Goal: Information Seeking & Learning: Learn about a topic

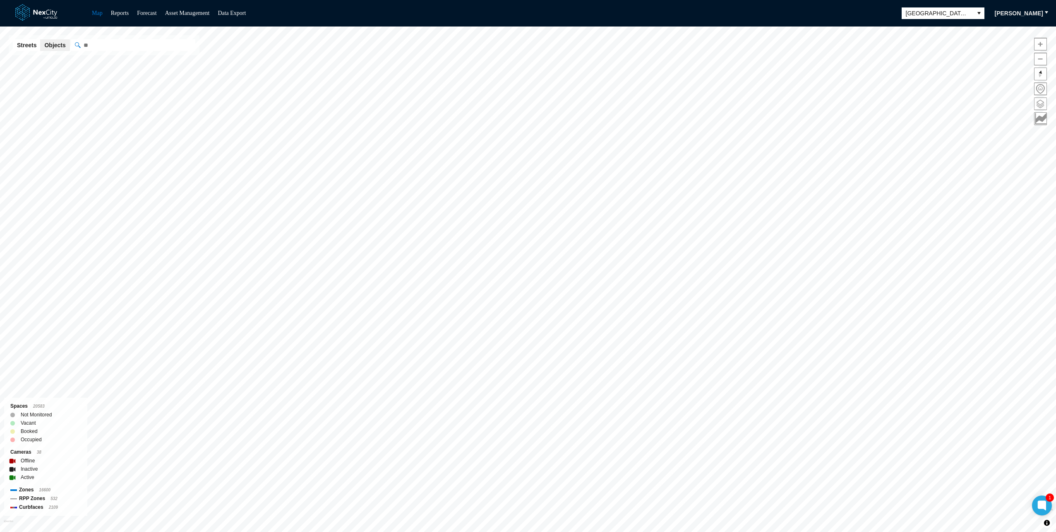
click at [1043, 105] on span at bounding box center [1041, 104] width 12 height 12
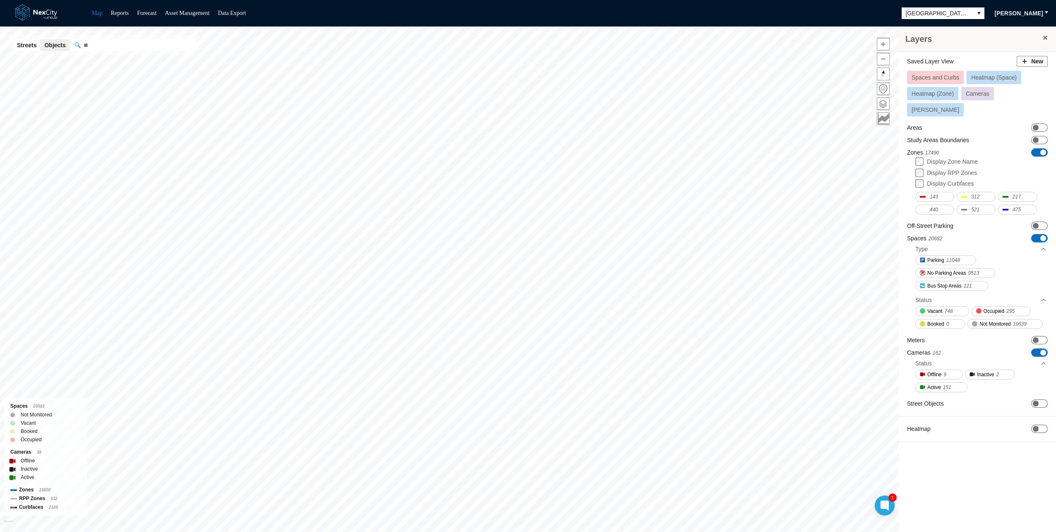
click at [932, 75] on span "Spaces and Curbs" at bounding box center [936, 77] width 48 height 7
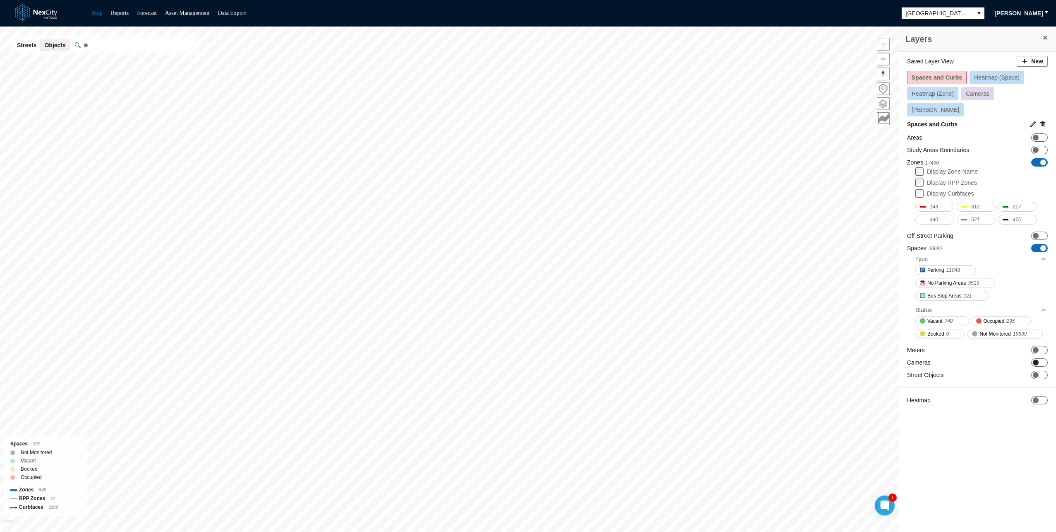
click at [1043, 358] on span "ON OFF" at bounding box center [1040, 362] width 17 height 8
drag, startPoint x: 1036, startPoint y: 344, endPoint x: 997, endPoint y: 481, distance: 142.2
click at [997, 481] on div "Layers Saved Layer View New Spaces and Curbs Heatmap (Space) Heatmap (Zone) Cam…" at bounding box center [977, 281] width 157 height 511
click at [944, 464] on div "Layers Saved Layer View New Spaces and Curbs Heatmap (Space) Heatmap (Zone) Cam…" at bounding box center [977, 281] width 157 height 511
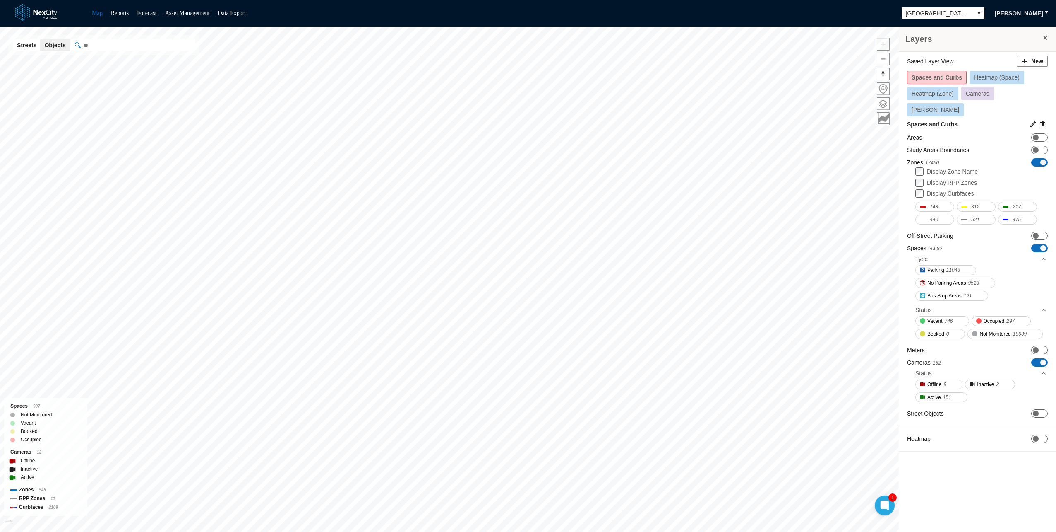
click at [959, 476] on div "Layers Saved Layer View New Spaces and Curbs Heatmap (Space) Heatmap (Zone) Cam…" at bounding box center [977, 281] width 157 height 511
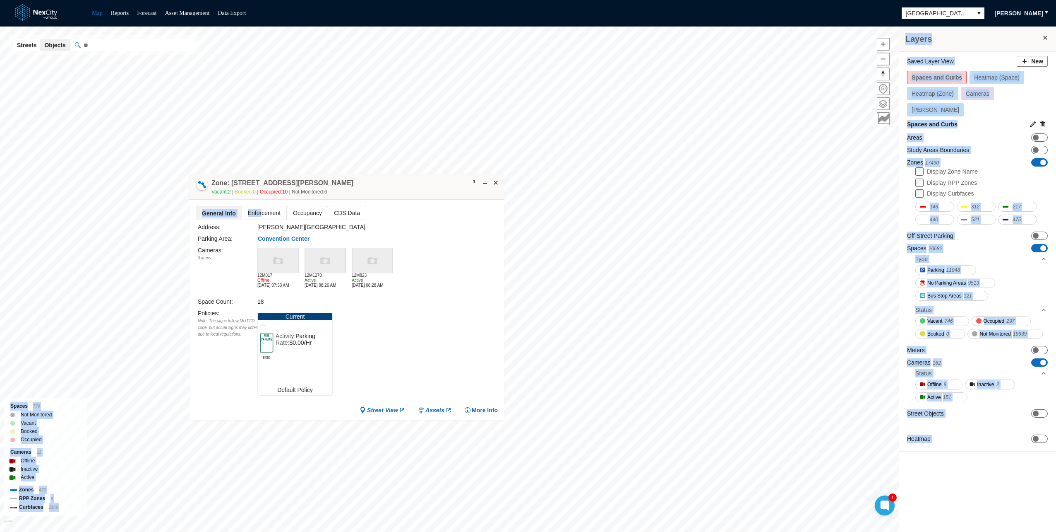
click at [235, 116] on div "Layers Saved Layer View New Spaces and Curbs Heatmap (Space) Heatmap (Zone) Cam…" at bounding box center [528, 278] width 1056 height 505
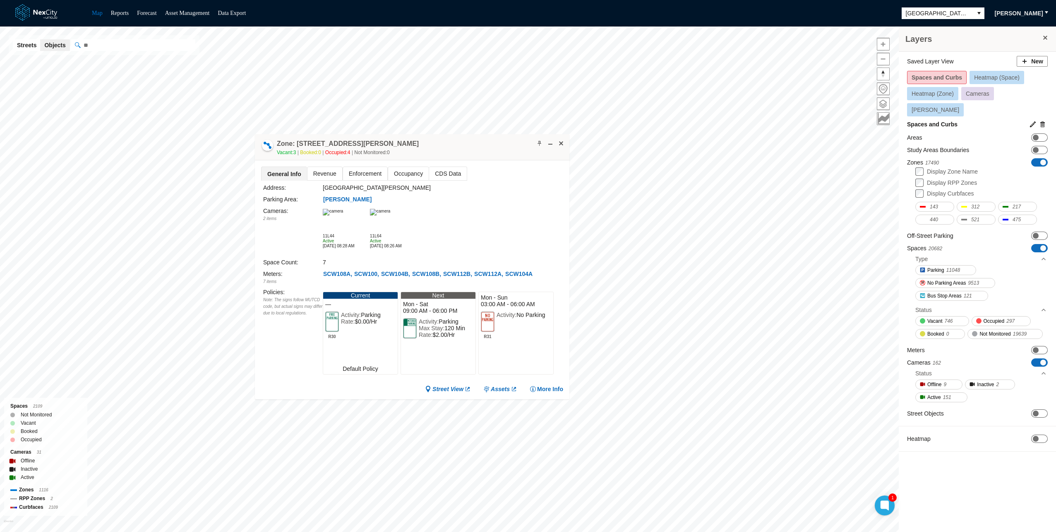
drag, startPoint x: 439, startPoint y: 239, endPoint x: 377, endPoint y: 98, distance: 154.2
click at [377, 134] on div "Zone: [STREET_ADDRESS][GEOGRAPHIC_DATA][PERSON_NAME]-PZ Vacant: 3 Booked: 0 Occ…" at bounding box center [412, 147] width 315 height 26
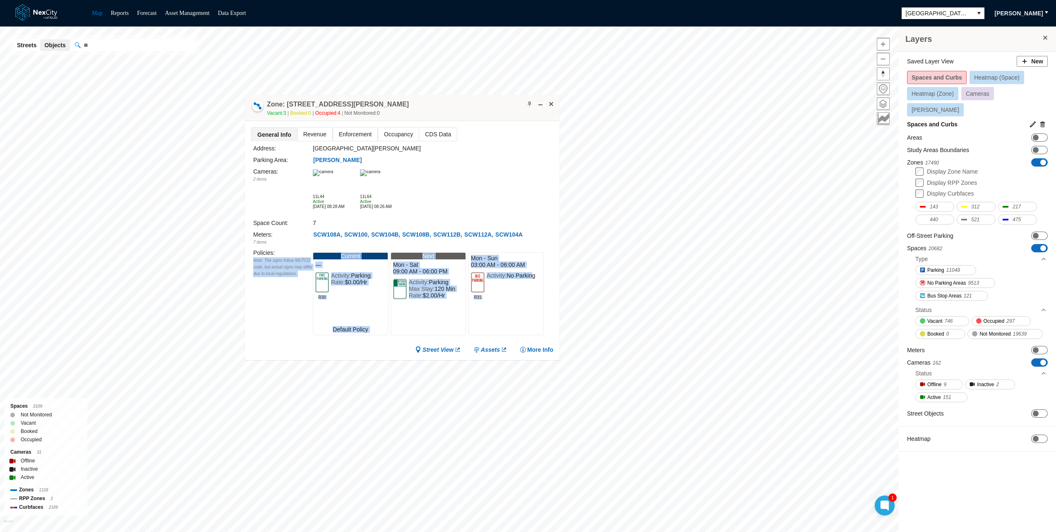
drag, startPoint x: 311, startPoint y: 249, endPoint x: 534, endPoint y: 307, distance: 230.1
click at [534, 307] on div "Policies : Note: The signs follow MUTCD code, but actual signs may differ due t…" at bounding box center [403, 293] width 300 height 91
click at [534, 307] on div "R31 Activity: No Parking" at bounding box center [506, 302] width 75 height 65
click at [321, 137] on span "Revenue" at bounding box center [315, 133] width 35 height 13
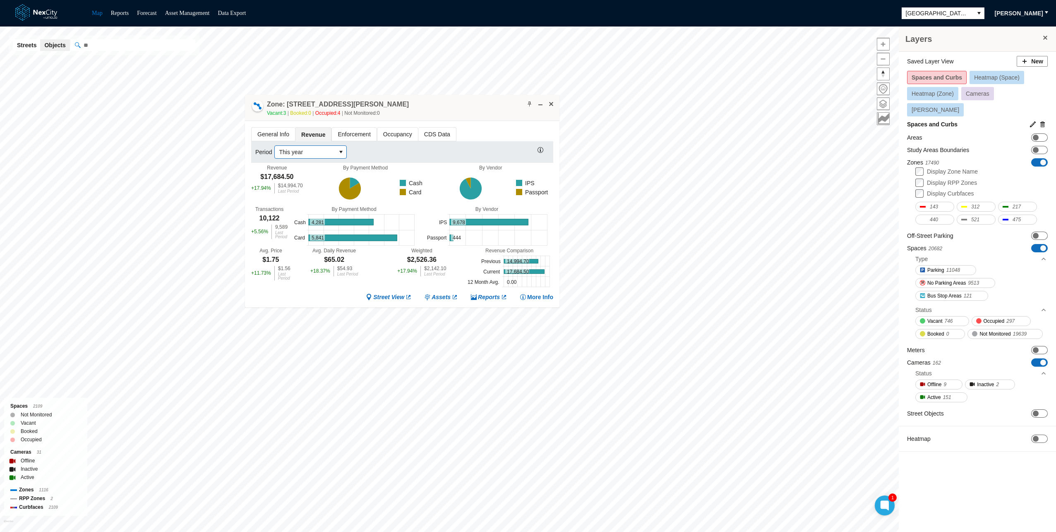
click at [292, 150] on span "This year" at bounding box center [305, 152] width 53 height 8
click at [300, 196] on span "Last week" at bounding box center [291, 194] width 26 height 8
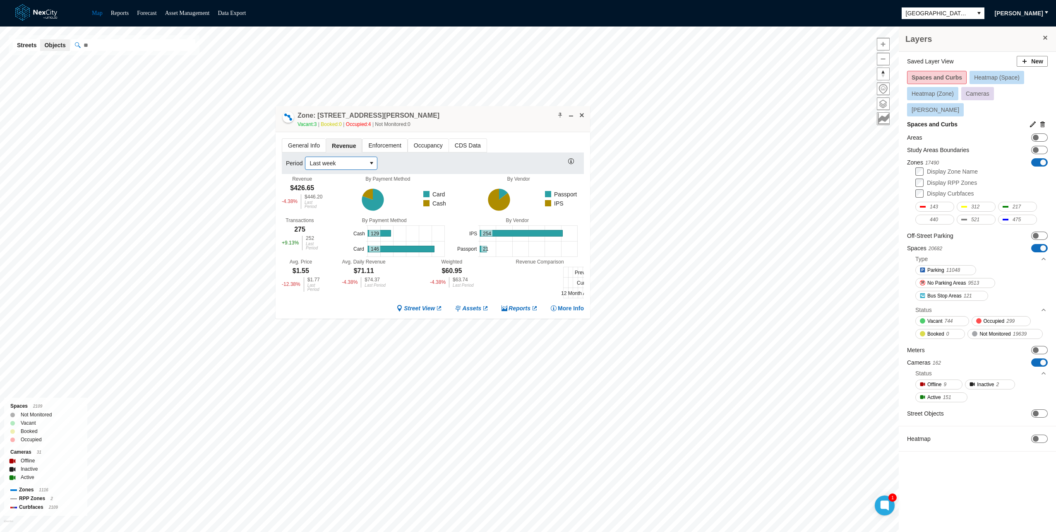
drag, startPoint x: 445, startPoint y: 97, endPoint x: 475, endPoint y: 108, distance: 32.6
click at [475, 108] on div "Zone: [STREET_ADDRESS][GEOGRAPHIC_DATA][PERSON_NAME]-PZ Vacant: 3 Booked: 0 Occ…" at bounding box center [433, 119] width 315 height 26
drag, startPoint x: 280, startPoint y: 216, endPoint x: 306, endPoint y: 225, distance: 27.4
click at [306, 225] on div "General Info Revenue Enforcement Occupancy CDS Data Period Last week Revenue $4…" at bounding box center [433, 225] width 315 height 186
click at [306, 225] on div "Transactions 275 + 9.13 % 252 Last Period" at bounding box center [300, 233] width 36 height 33
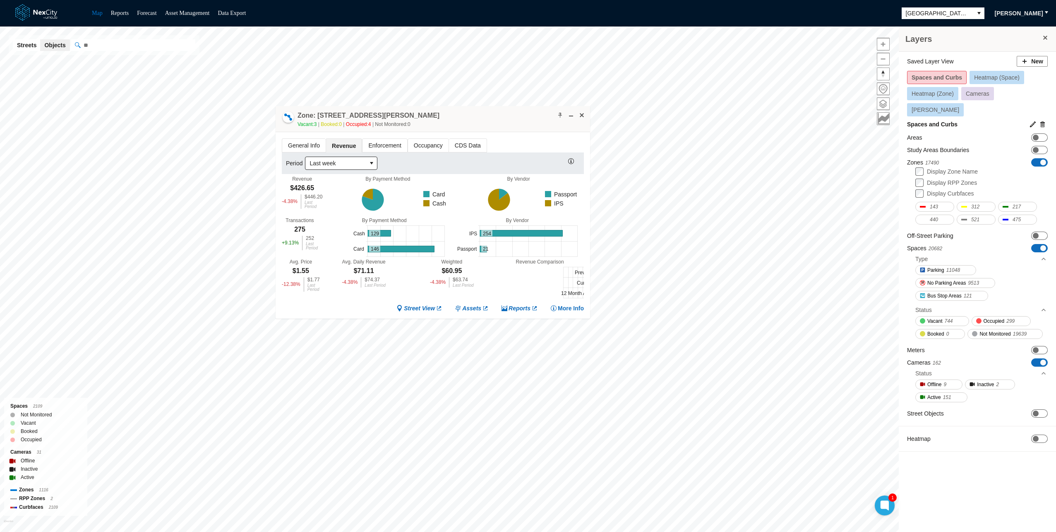
click at [381, 143] on span "Enforcement" at bounding box center [385, 145] width 44 height 13
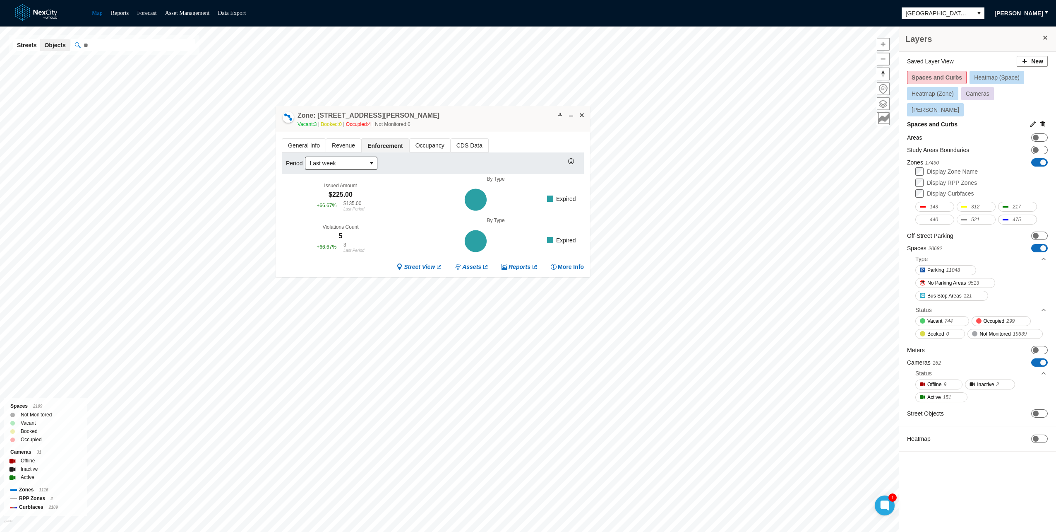
click at [418, 141] on span "Occupancy" at bounding box center [430, 145] width 41 height 13
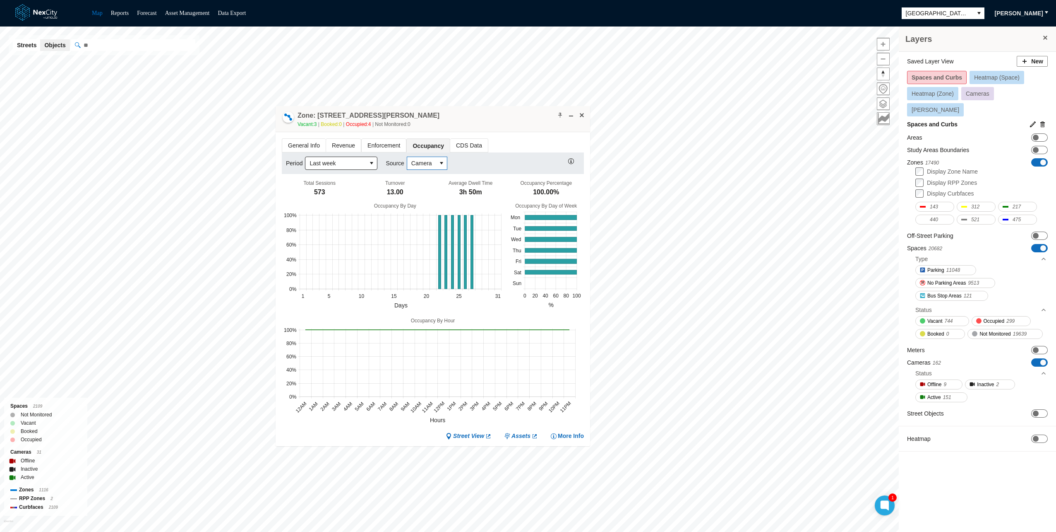
click at [431, 161] on span "Camera" at bounding box center [421, 163] width 29 height 12
click at [428, 194] on span "Transactional" at bounding box center [427, 190] width 35 height 8
click at [424, 165] on span "Transactional" at bounding box center [428, 163] width 35 height 8
click at [409, 180] on li "Camera" at bounding box center [432, 176] width 50 height 13
click at [417, 165] on span "Camera" at bounding box center [421, 163] width 21 height 8
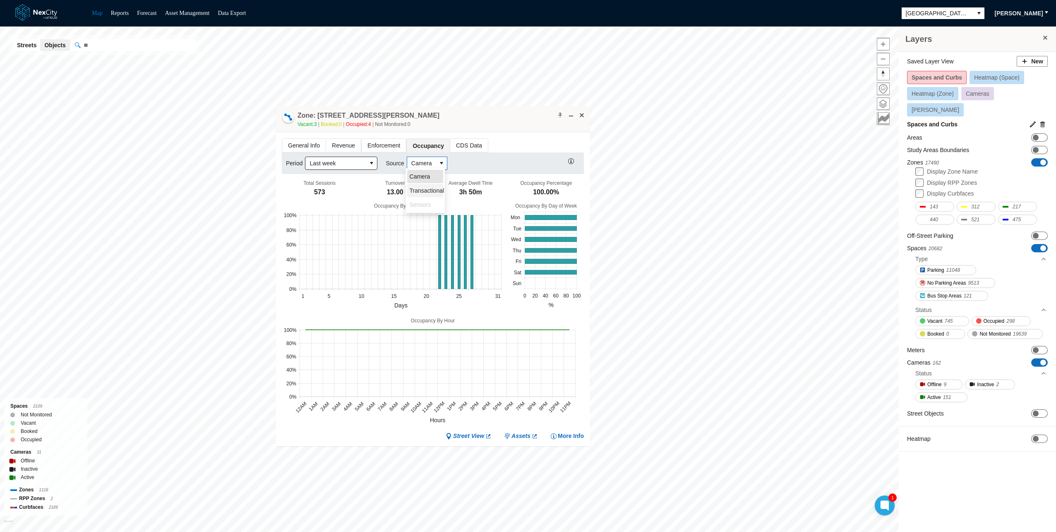
click at [431, 184] on li "Transactional" at bounding box center [425, 190] width 36 height 13
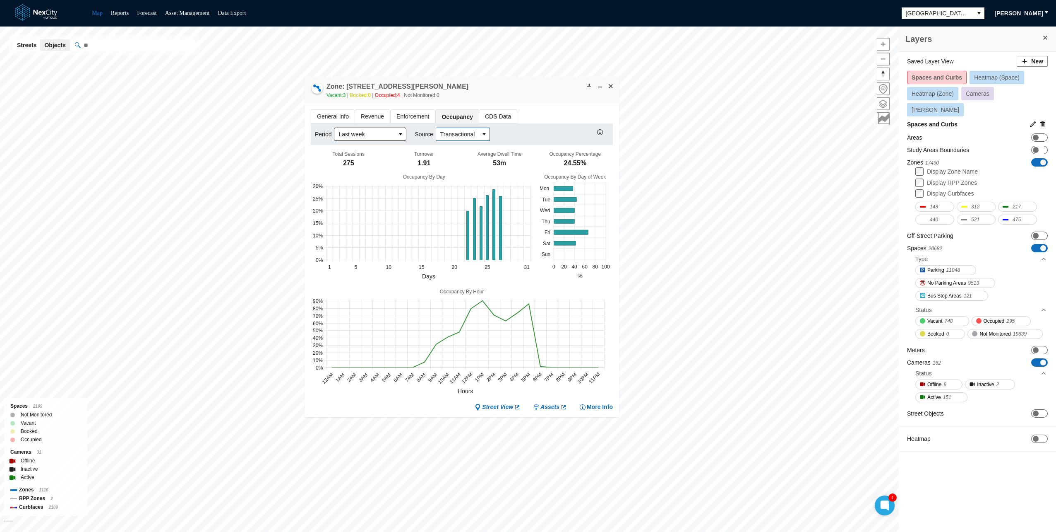
drag, startPoint x: 471, startPoint y: 116, endPoint x: 500, endPoint y: 87, distance: 41.0
click at [500, 87] on div "Zone: [STREET_ADDRESS][GEOGRAPHIC_DATA][PERSON_NAME]-PZ Vacant: 3 Booked: 0 Occ…" at bounding box center [462, 90] width 315 height 26
click at [483, 117] on span "CDS Data" at bounding box center [498, 116] width 38 height 13
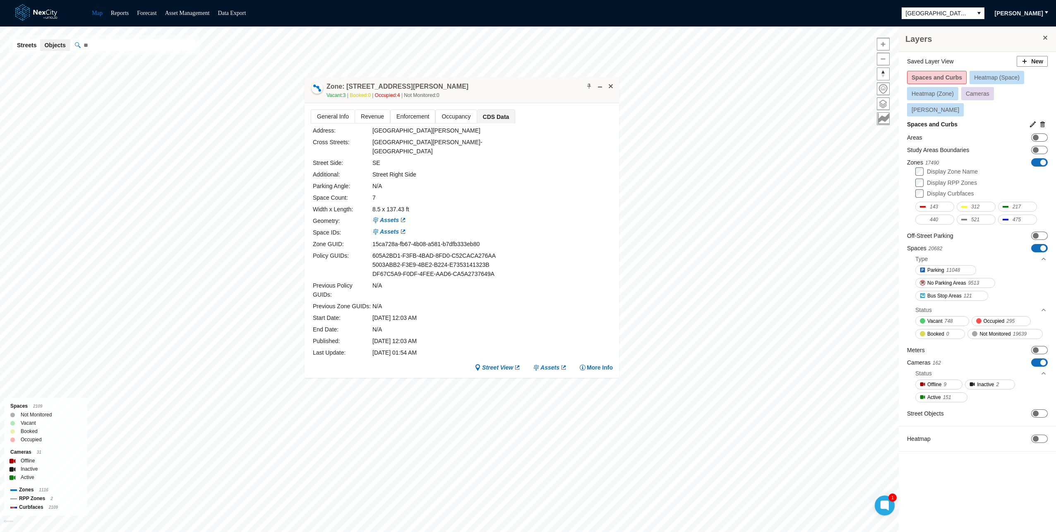
drag, startPoint x: 442, startPoint y: 338, endPoint x: 427, endPoint y: 310, distance: 32.2
click at [427, 310] on div "Address: [GEOGRAPHIC_DATA][PERSON_NAME]: [GEOGRAPHIC_DATA][PERSON_NAME] - [GEOG…" at bounding box center [462, 241] width 302 height 236
click at [427, 325] on div "N/A" at bounding box center [448, 329] width 150 height 9
drag, startPoint x: 368, startPoint y: 245, endPoint x: 508, endPoint y: 267, distance: 142.6
click at [508, 267] on div "Address: [GEOGRAPHIC_DATA][PERSON_NAME]: [GEOGRAPHIC_DATA][PERSON_NAME] - [GEOG…" at bounding box center [463, 241] width 300 height 231
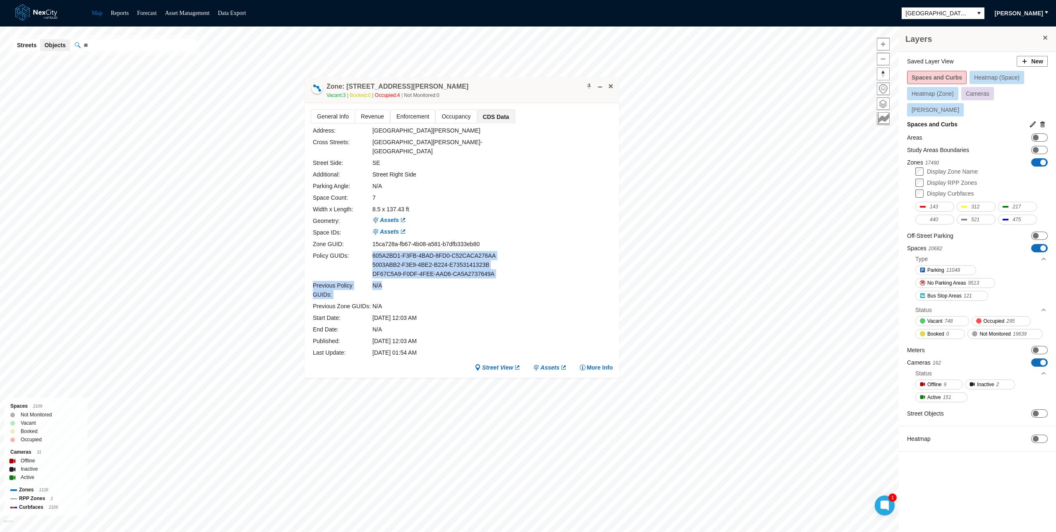
click at [503, 264] on div "605A2BD1-F3FB-4BAD-8FD0-C52CACA276AA 5003ABB2-F3E9-4BE2-B224-E7353141323B DF67C…" at bounding box center [448, 264] width 150 height 27
drag, startPoint x: 491, startPoint y: 262, endPoint x: 378, endPoint y: 232, distance: 117.2
click at [378, 232] on div "Address: [GEOGRAPHIC_DATA][PERSON_NAME]: [GEOGRAPHIC_DATA][PERSON_NAME] - [GEOG…" at bounding box center [463, 241] width 300 height 231
click at [378, 239] on div "15ca728a-fb67-4b08-a581-b7dfb333eb80" at bounding box center [448, 243] width 150 height 9
click at [554, 363] on span "Assets" at bounding box center [550, 367] width 19 height 8
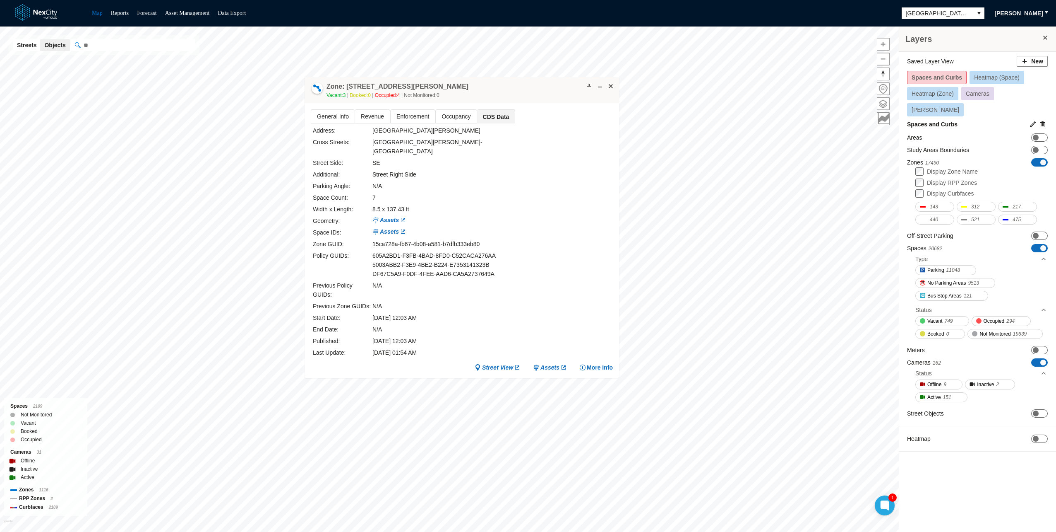
click at [486, 281] on div "N/A" at bounding box center [448, 290] width 150 height 18
click at [512, 363] on span "Street View" at bounding box center [497, 367] width 31 height 8
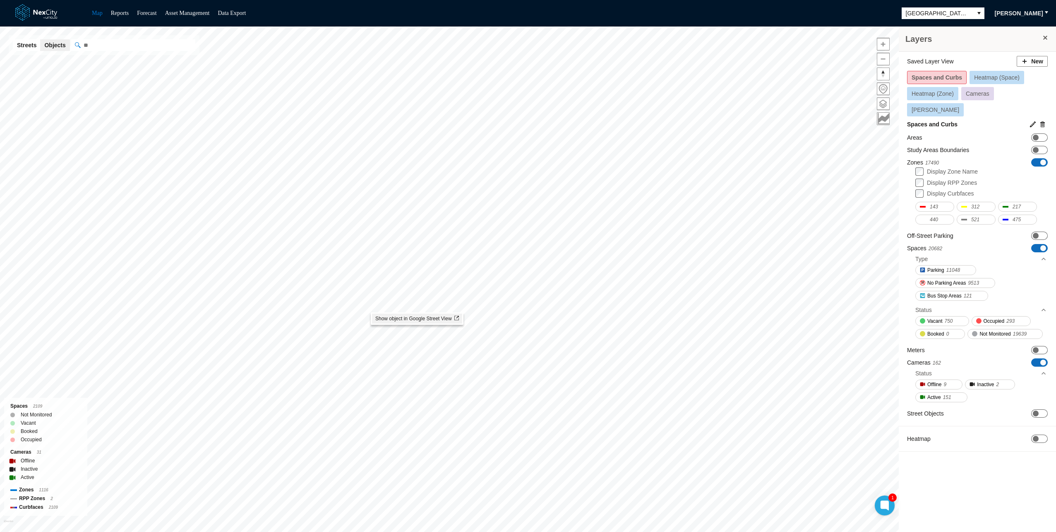
click at [389, 320] on span "Show object in Google Street View" at bounding box center [417, 318] width 84 height 6
click at [1045, 231] on span "ON OFF" at bounding box center [1040, 235] width 17 height 8
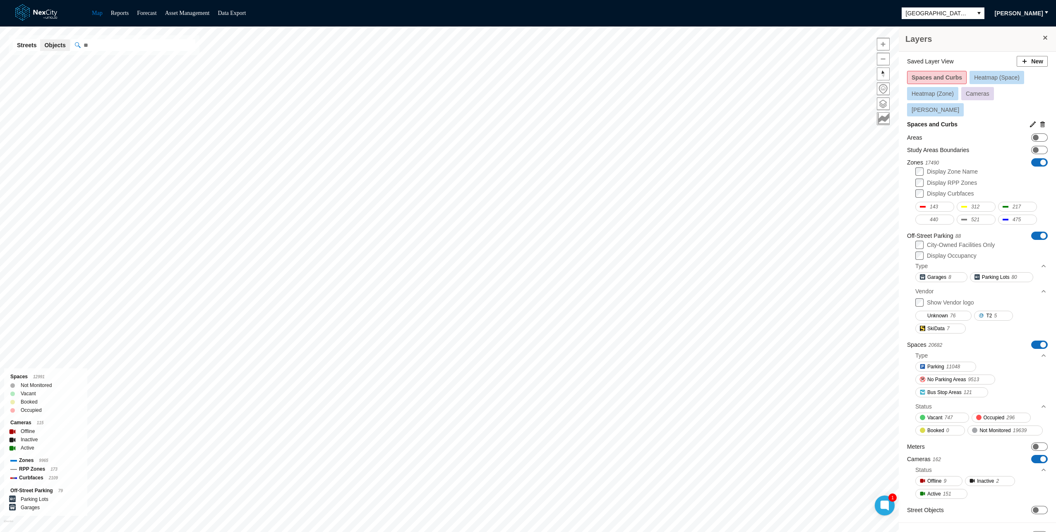
click at [1034, 167] on div "Display Zone Name" at bounding box center [982, 171] width 132 height 9
click at [1033, 158] on div "Zones 17490 ON OFF" at bounding box center [977, 162] width 141 height 9
click at [1041, 233] on span at bounding box center [1044, 236] width 6 height 6
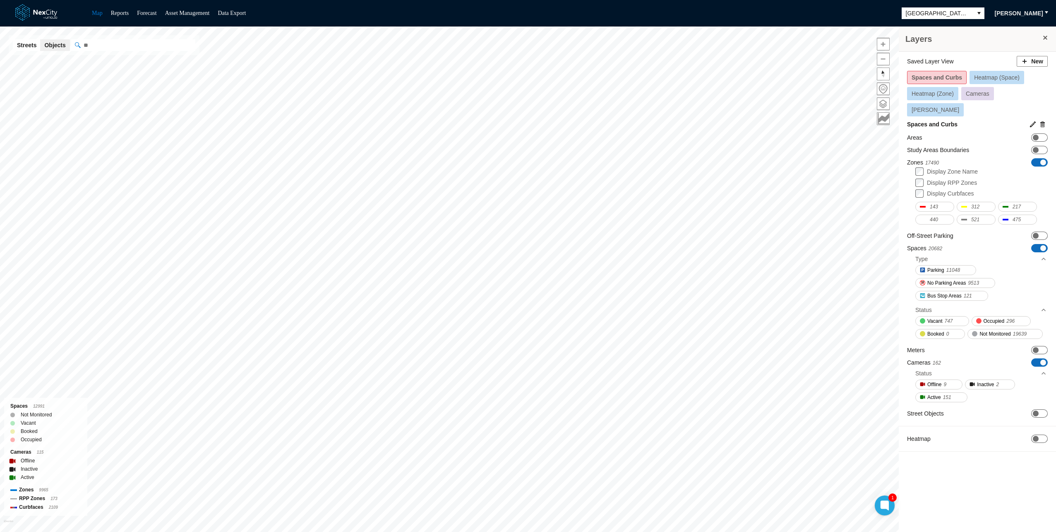
click at [1040, 158] on span "ON OFF" at bounding box center [1040, 162] width 17 height 8
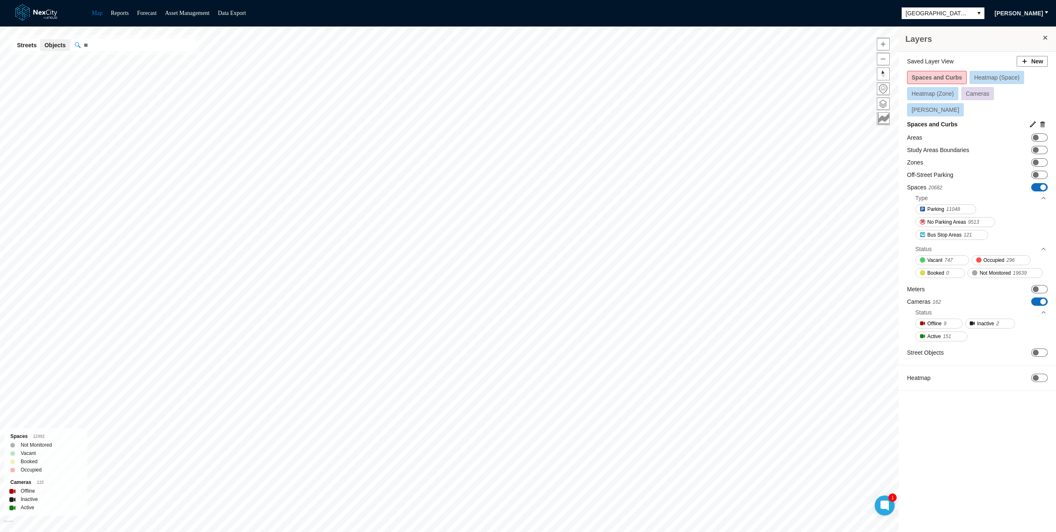
click at [1038, 183] on span "ON OFF" at bounding box center [1040, 187] width 17 height 8
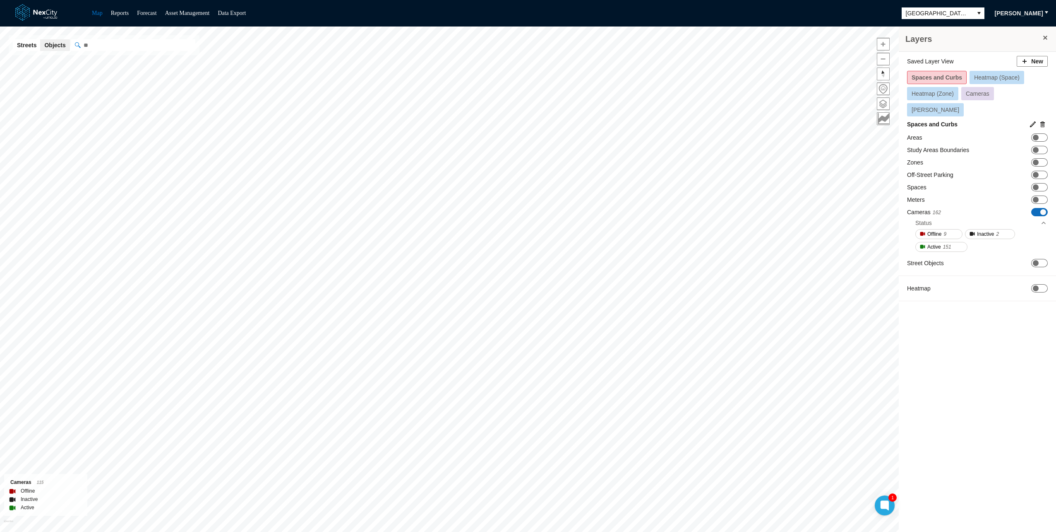
click at [1041, 187] on div "Saved Layer View New Spaces and Curbs Heatmap (Space) Heatmap (Zone) Cameras [P…" at bounding box center [977, 180] width 157 height 257
click at [1040, 208] on div "Cameras 162 ON OFF" at bounding box center [977, 212] width 141 height 9
click at [1039, 171] on span "ON OFF" at bounding box center [1040, 175] width 17 height 8
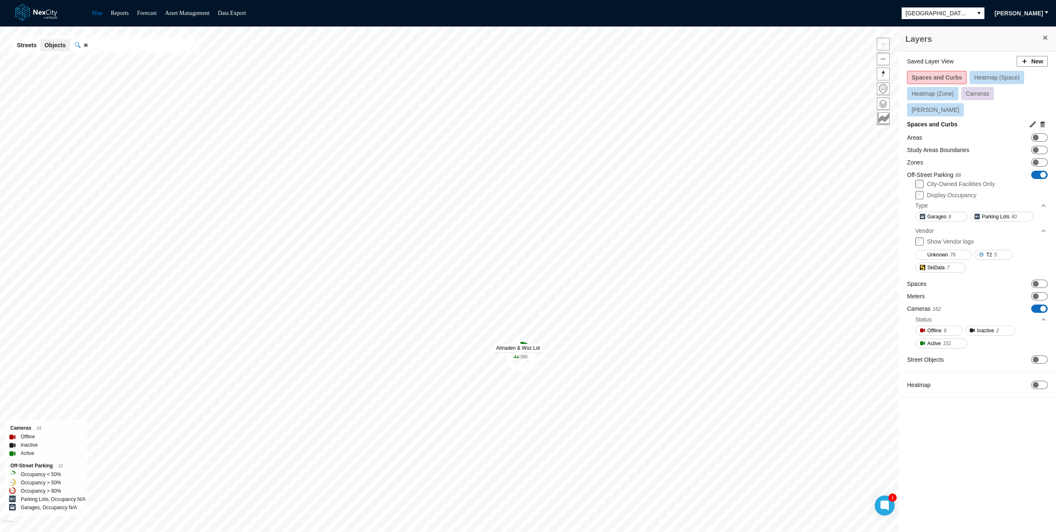
click at [521, 354] on tspan "/ 390" at bounding box center [523, 357] width 9 height 6
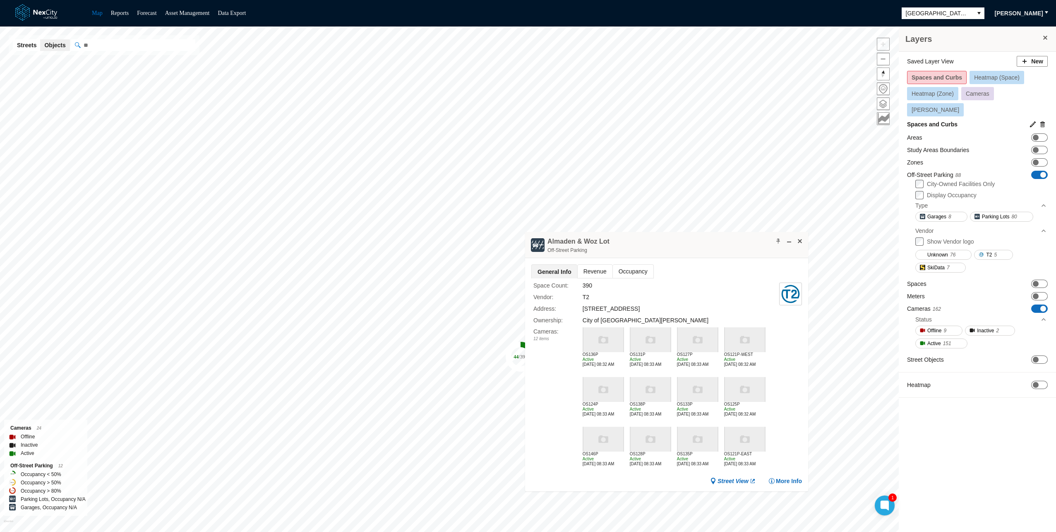
click at [593, 276] on span "Revenue" at bounding box center [595, 271] width 35 height 13
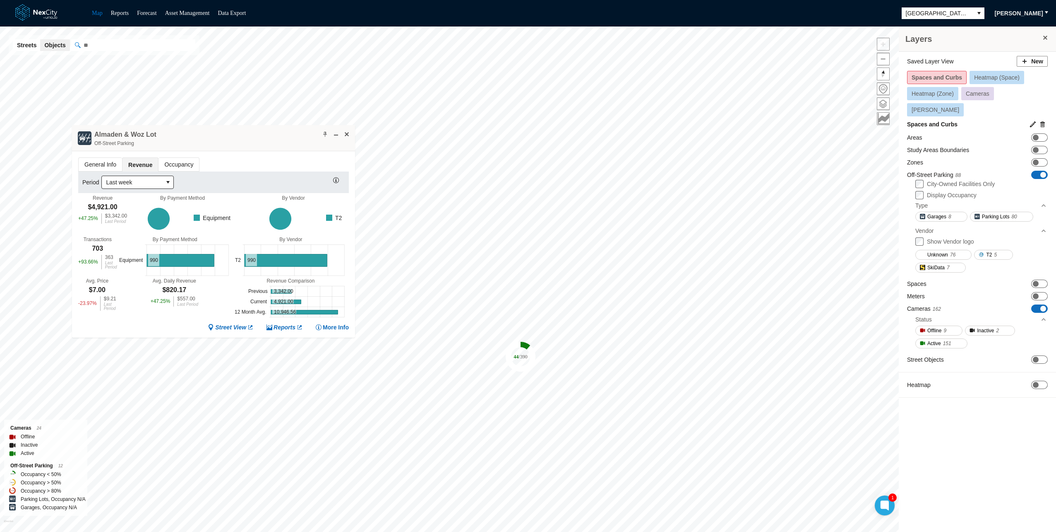
drag, startPoint x: 654, startPoint y: 236, endPoint x: 244, endPoint y: 163, distance: 416.0
click at [244, 151] on div "Almaden & Woz Lot Off-Street Parking" at bounding box center [213, 138] width 283 height 26
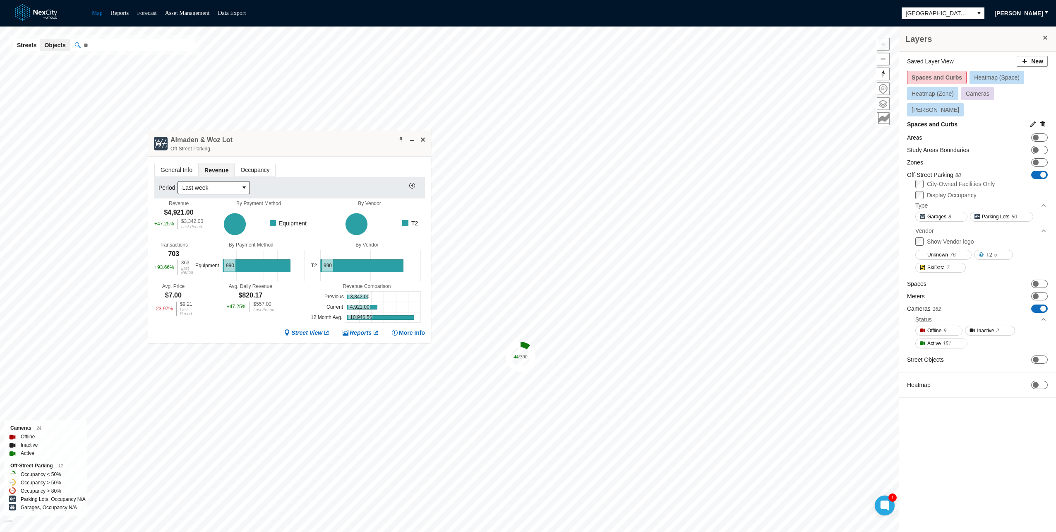
drag, startPoint x: 220, startPoint y: 169, endPoint x: 253, endPoint y: 142, distance: 42.6
click at [253, 142] on div "Almaden & Woz Lot Off-Street Parking" at bounding box center [289, 143] width 283 height 26
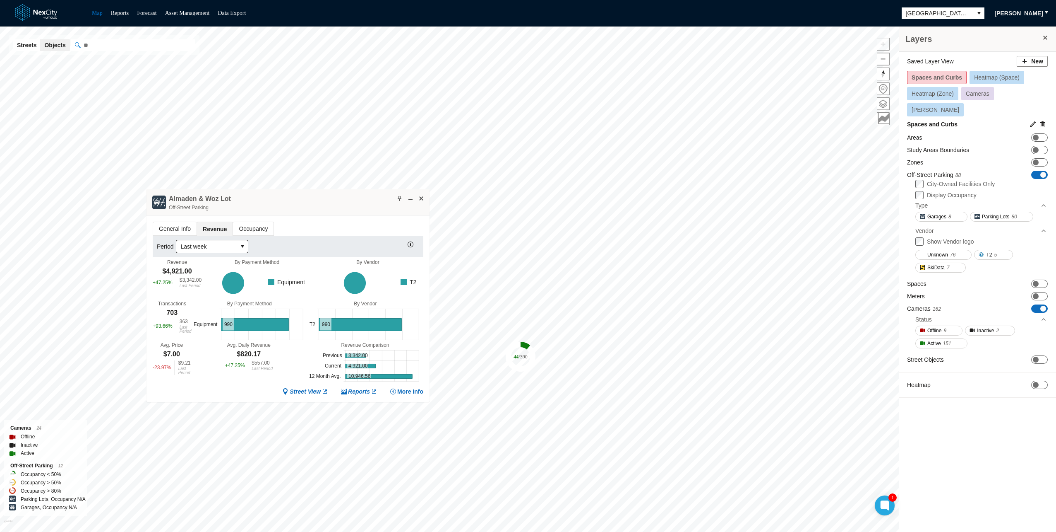
drag, startPoint x: 288, startPoint y: 132, endPoint x: 286, endPoint y: 191, distance: 58.8
click at [286, 191] on div "Almaden & Woz Lot Off-Street Parking" at bounding box center [288, 202] width 283 height 26
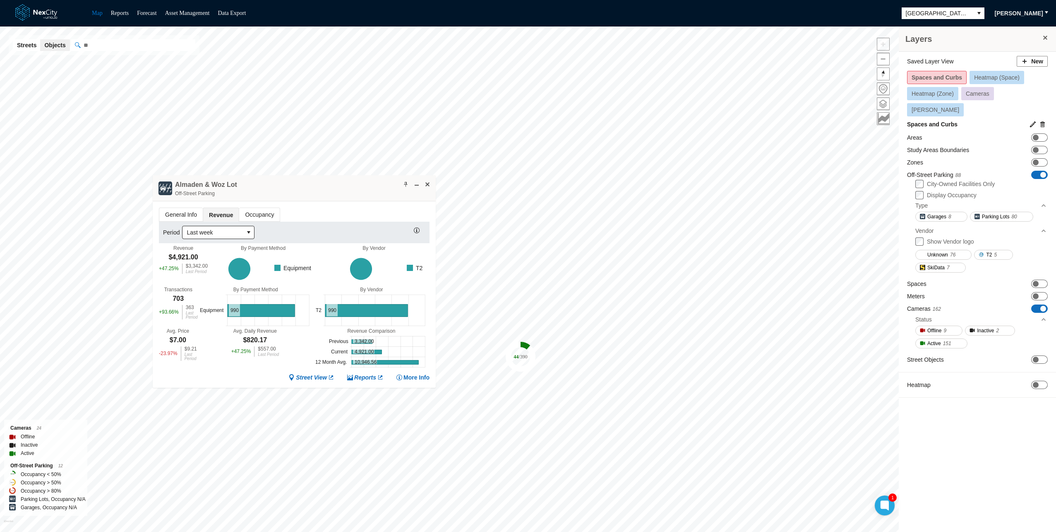
drag, startPoint x: 288, startPoint y: 200, endPoint x: 294, endPoint y: 186, distance: 15.4
click at [294, 186] on div "Almaden & Woz Lot Off-Street Parking" at bounding box center [294, 188] width 283 height 26
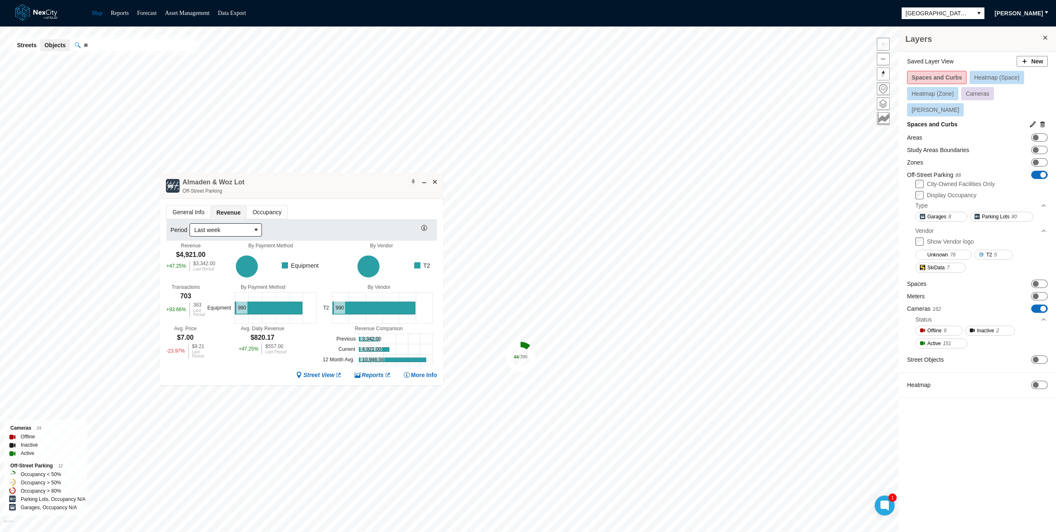
drag, startPoint x: 294, startPoint y: 186, endPoint x: 304, endPoint y: 182, distance: 10.8
click at [304, 182] on div "Almaden & Woz Lot Off-Street Parking" at bounding box center [301, 186] width 283 height 26
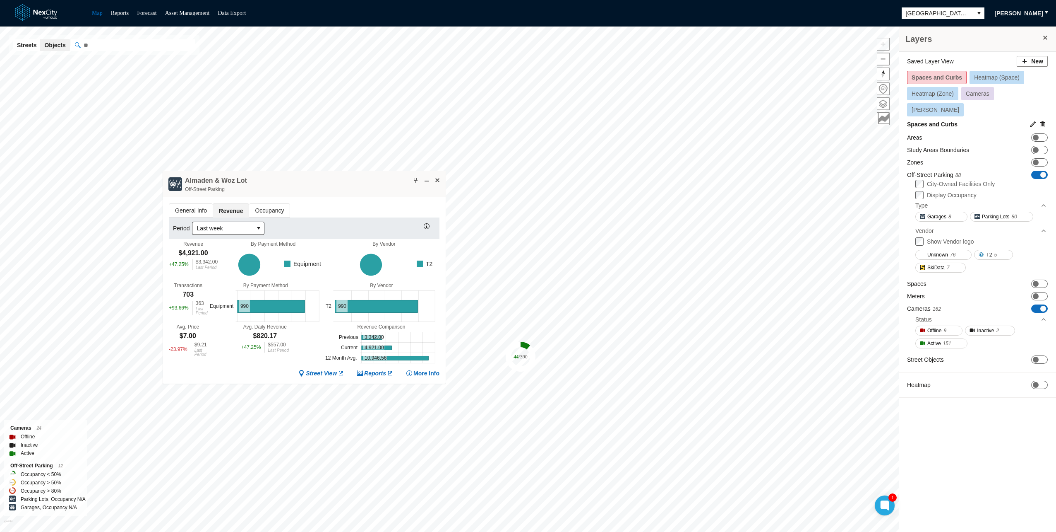
click at [285, 189] on div "Almaden & Woz Lot Off-Street Parking" at bounding box center [304, 184] width 283 height 26
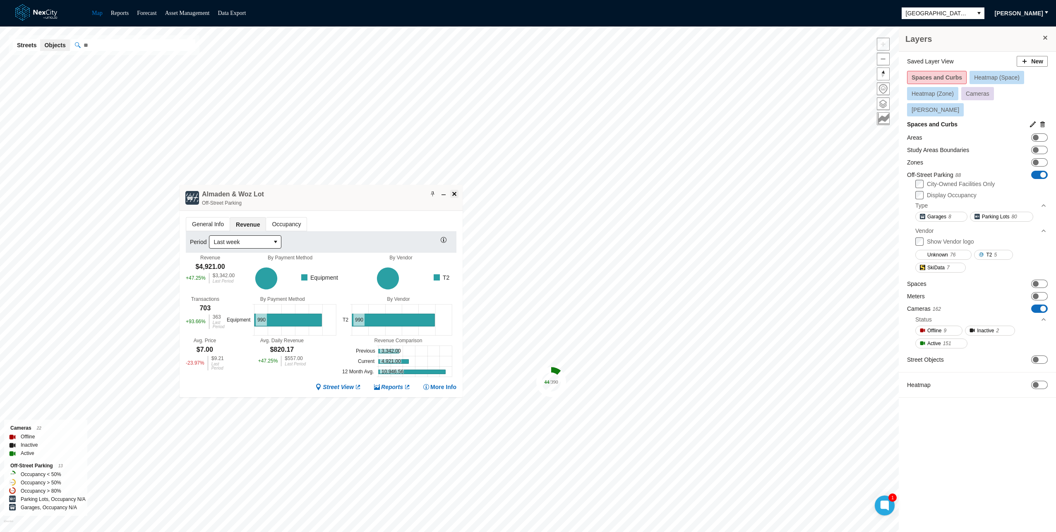
click at [455, 191] on span at bounding box center [454, 193] width 7 height 7
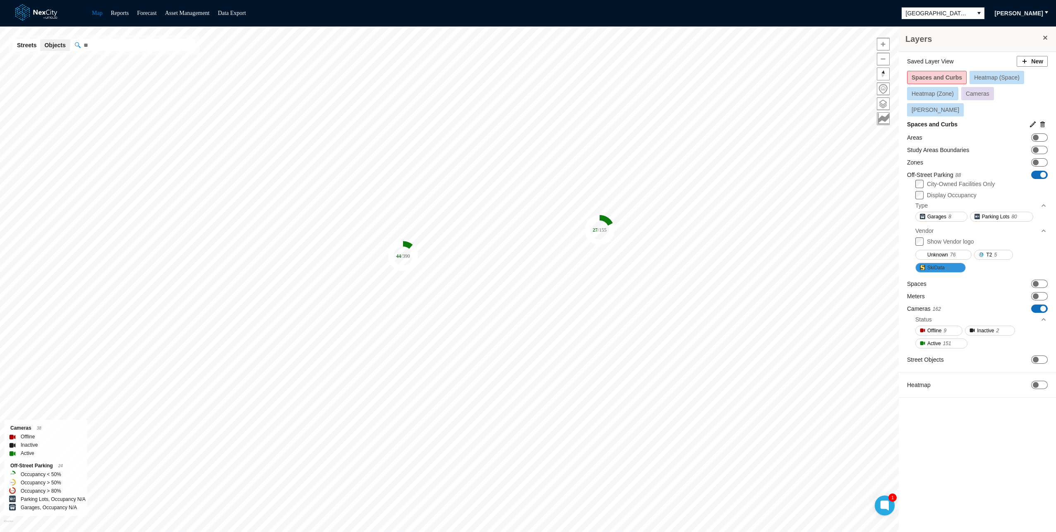
click at [936, 263] on span "SkiData" at bounding box center [936, 267] width 17 height 8
click at [945, 263] on span "SkiData" at bounding box center [936, 267] width 17 height 8
click at [928, 238] on label "Show Vendor logo" at bounding box center [950, 241] width 47 height 7
click at [943, 263] on span "SkiData" at bounding box center [936, 267] width 17 height 8
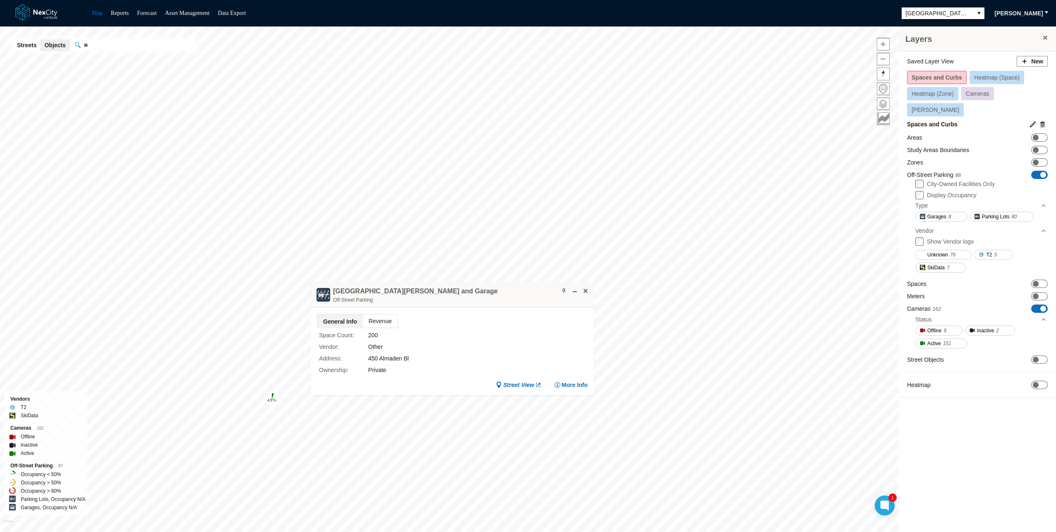
click at [378, 318] on span "Revenue" at bounding box center [380, 320] width 35 height 13
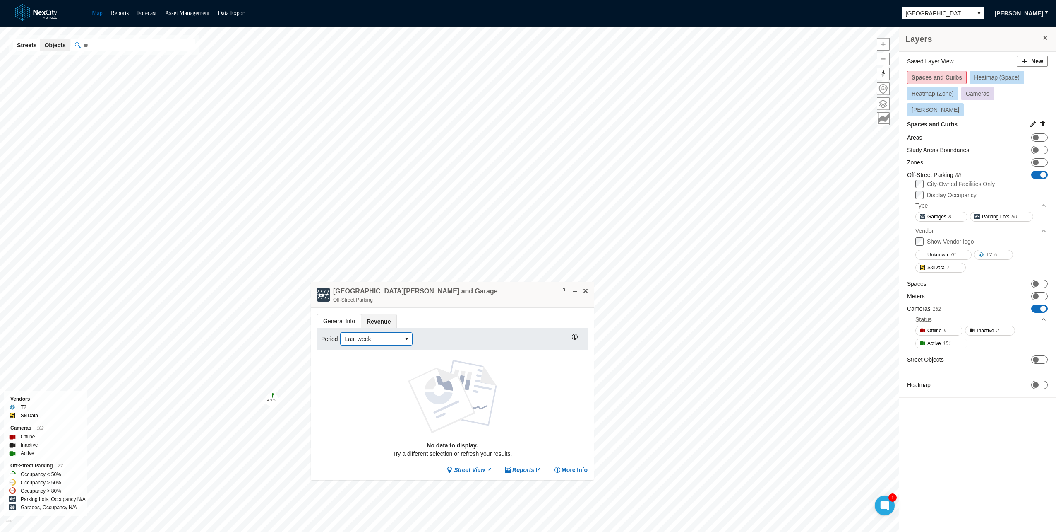
drag, startPoint x: 346, startPoint y: 345, endPoint x: 365, endPoint y: 339, distance: 20.0
click at [349, 344] on div "Period Last week" at bounding box center [452, 339] width 271 height 22
click at [365, 339] on span "Last week" at bounding box center [371, 338] width 53 height 8
click at [360, 410] on span "This week" at bounding box center [357, 409] width 26 height 8
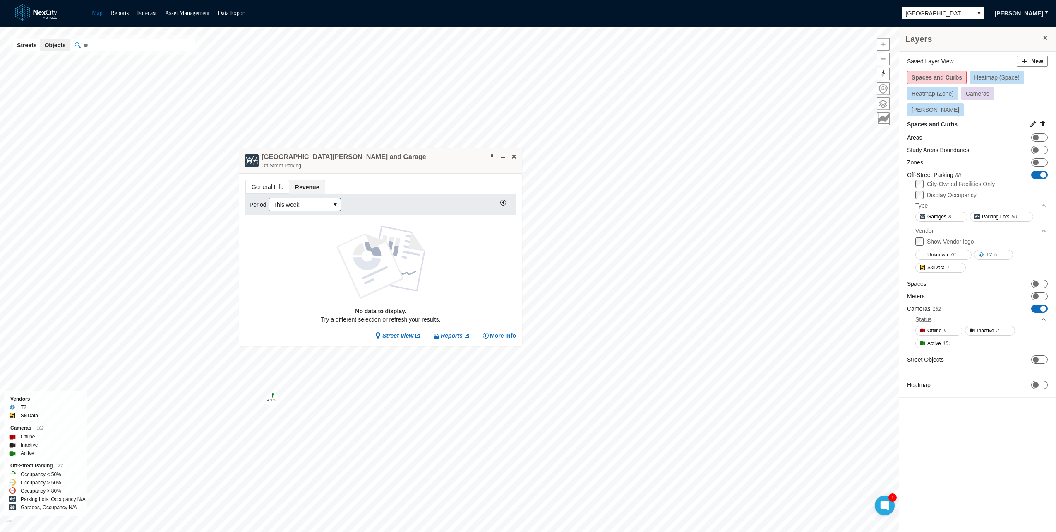
drag, startPoint x: 413, startPoint y: 291, endPoint x: 341, endPoint y: 156, distance: 152.8
click at [341, 156] on h4 "[GEOGRAPHIC_DATA][PERSON_NAME] and Garage" at bounding box center [344, 156] width 165 height 9
click at [516, 156] on span at bounding box center [514, 155] width 7 height 7
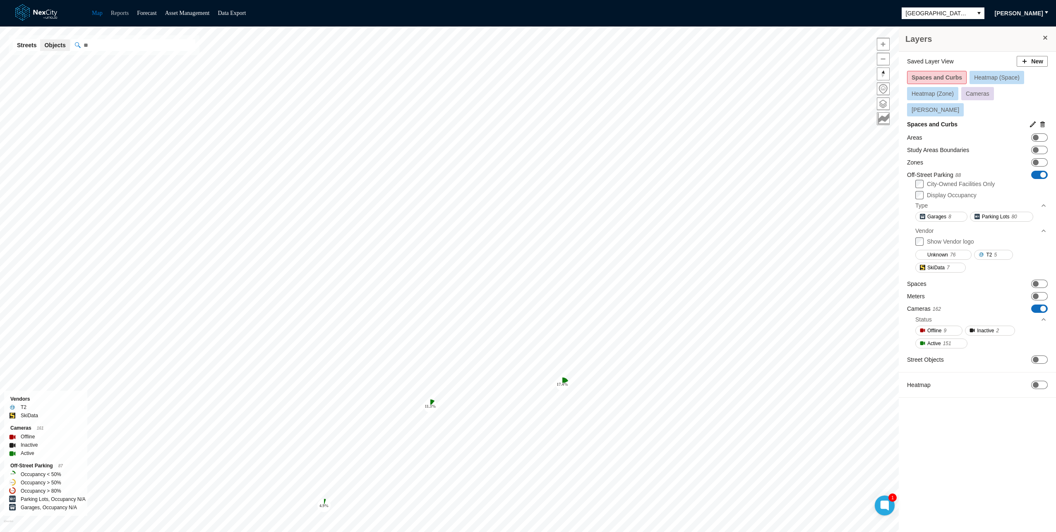
click at [123, 14] on link "Reports" at bounding box center [120, 13] width 18 height 6
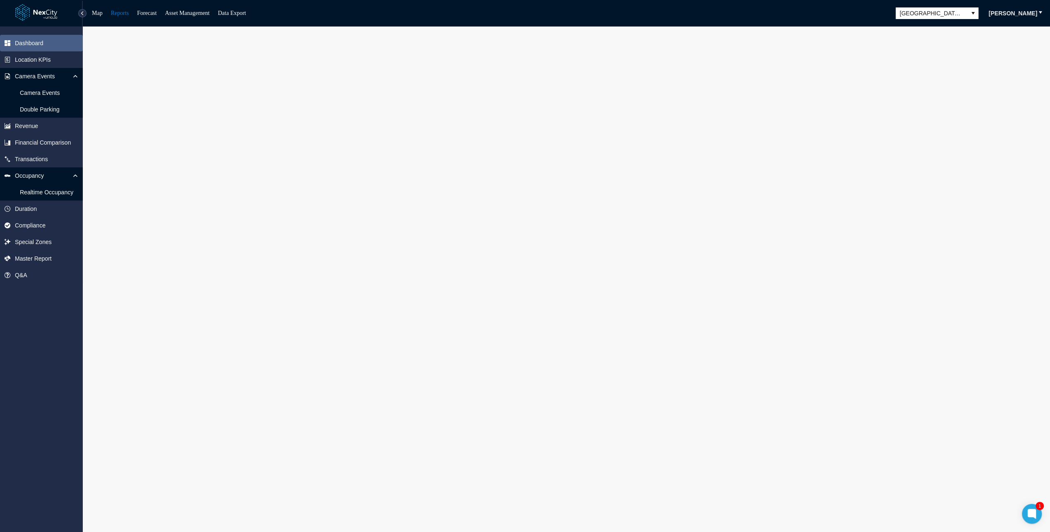
click at [28, 41] on span "Dashboard" at bounding box center [29, 43] width 29 height 8
click at [357, 230] on div at bounding box center [566, 281] width 967 height 511
click at [41, 362] on div "Dashboard Location KPIs Camera Events Camera Events Double Parking Revenue Fina…" at bounding box center [41, 278] width 83 height 505
click at [26, 58] on span "Location KPIs" at bounding box center [33, 59] width 36 height 8
click at [17, 408] on div "Dashboard Location KPIs Camera Events Camera Events Double Parking Revenue Fina…" at bounding box center [41, 278] width 83 height 505
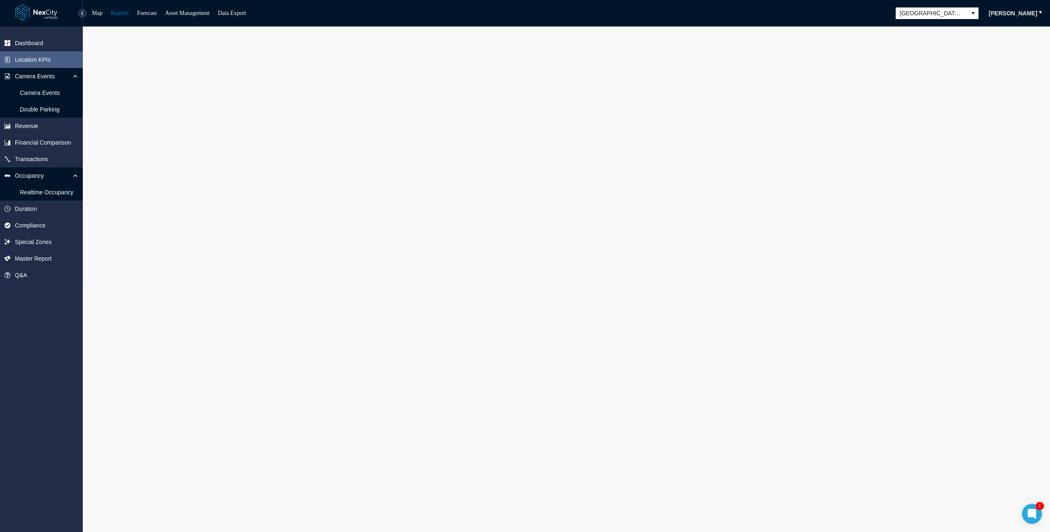
click at [51, 361] on div "Dashboard Location KPIs Camera Events Camera Events Double Parking Revenue Fina…" at bounding box center [41, 278] width 83 height 505
click at [41, 126] on span "Revenue" at bounding box center [41, 126] width 83 height 17
click at [31, 375] on div "Dashboard Location KPIs Camera Events Camera Events Double Parking Revenue Fina…" at bounding box center [41, 278] width 83 height 505
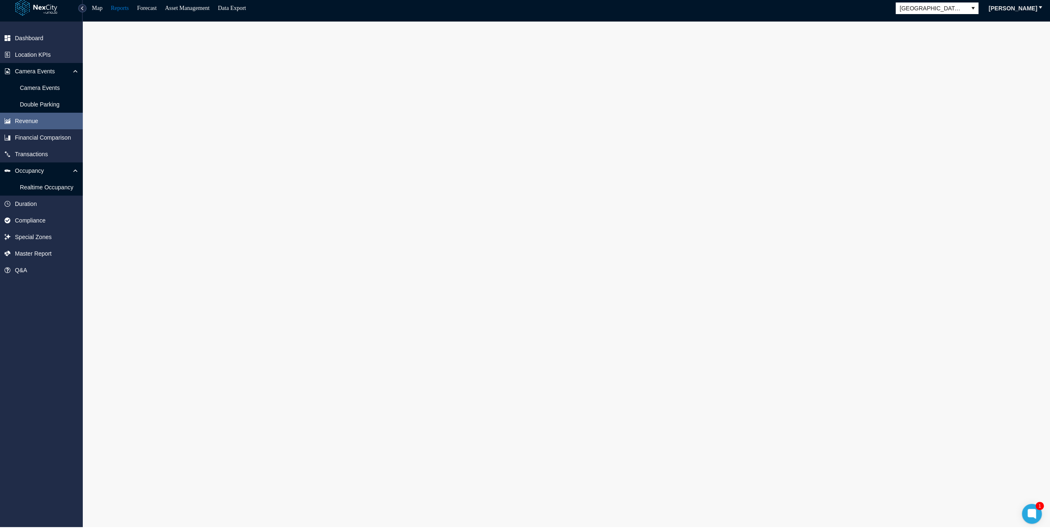
click at [59, 305] on div "Dashboard Location KPIs Camera Events Camera Events Double Parking Revenue Fina…" at bounding box center [41, 274] width 83 height 505
click at [70, 316] on div "Dashboard Location KPIs Camera Events Camera Events Double Parking Revenue Fina…" at bounding box center [41, 274] width 83 height 505
click at [36, 351] on div "Dashboard Location KPIs Camera Events Camera Events Double Parking Revenue Fina…" at bounding box center [41, 274] width 83 height 505
click at [27, 321] on div "Dashboard Location KPIs Camera Events Camera Events Double Parking Revenue Fina…" at bounding box center [41, 274] width 83 height 505
click at [40, 351] on div "Dashboard Location KPIs Camera Events Camera Events Double Parking Revenue Fina…" at bounding box center [41, 274] width 83 height 505
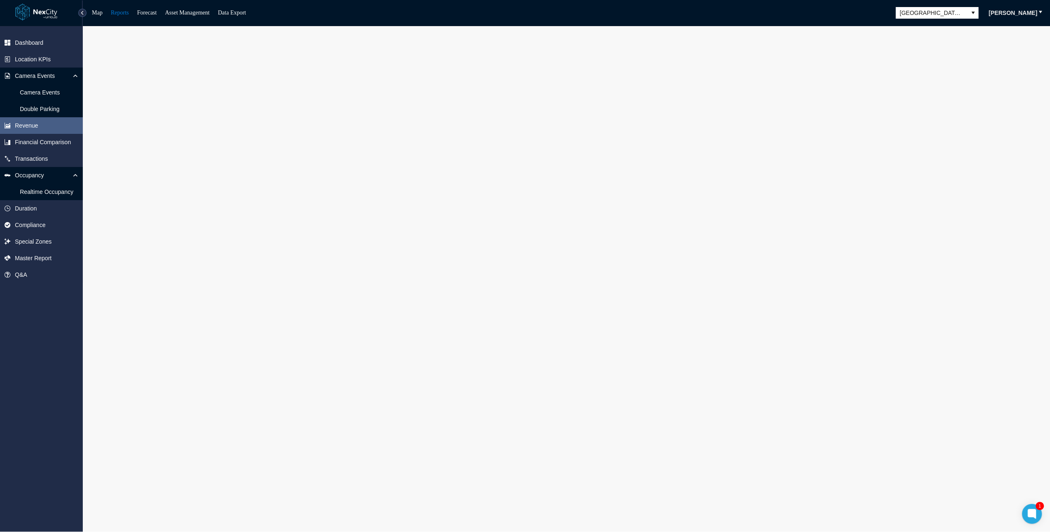
scroll to position [0, 0]
click at [39, 142] on span "Financial Comparison" at bounding box center [43, 142] width 56 height 8
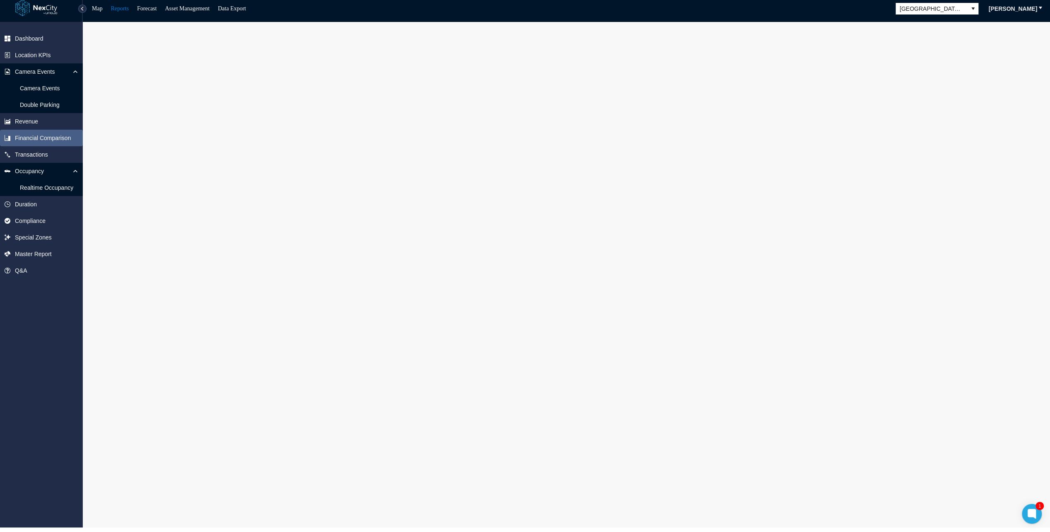
scroll to position [5, 0]
click at [21, 204] on span "Duration" at bounding box center [26, 204] width 22 height 8
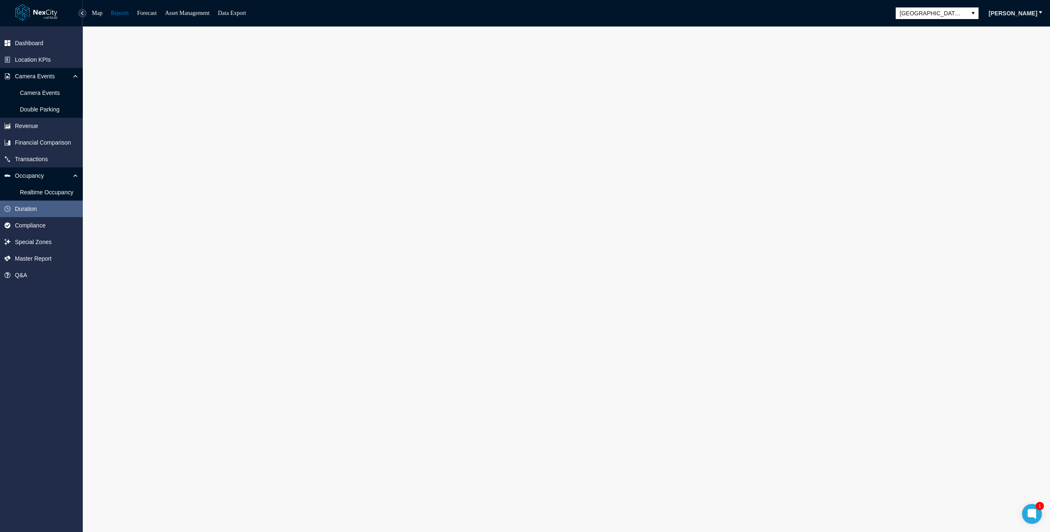
click at [47, 342] on div "Dashboard Location KPIs Camera Events Camera Events Double Parking Revenue Fina…" at bounding box center [41, 278] width 83 height 505
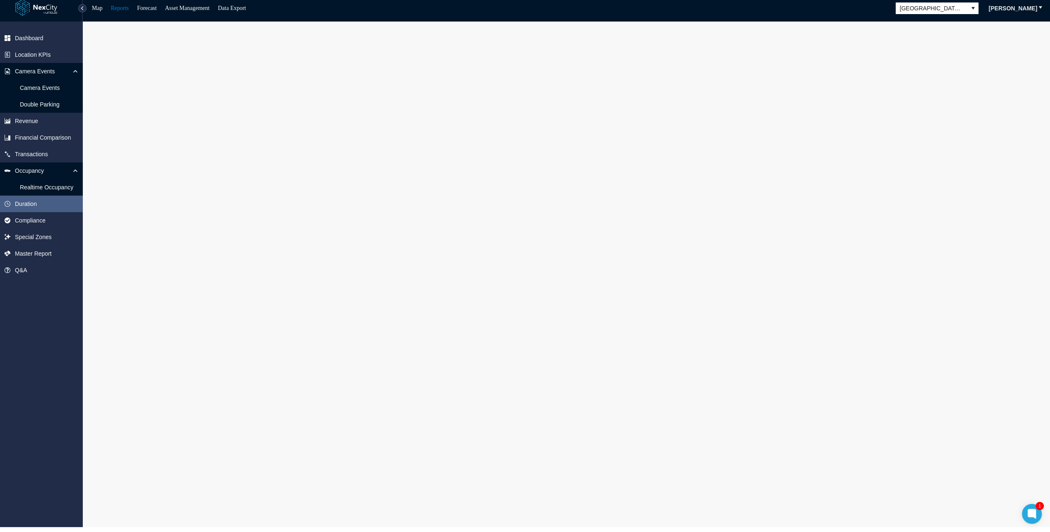
click at [47, 312] on div "Dashboard Location KPIs Camera Events Camera Events Double Parking Revenue Fina…" at bounding box center [41, 274] width 83 height 505
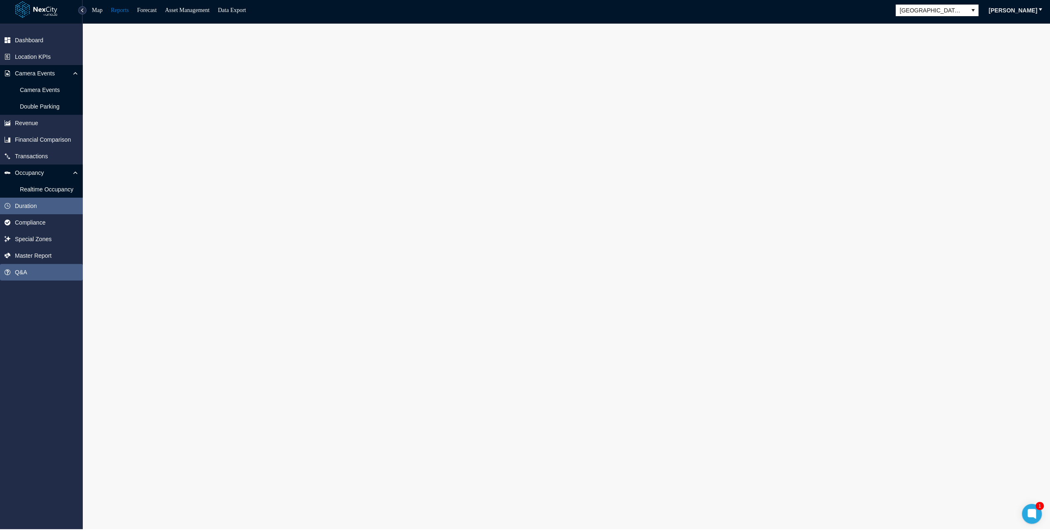
scroll to position [0, 0]
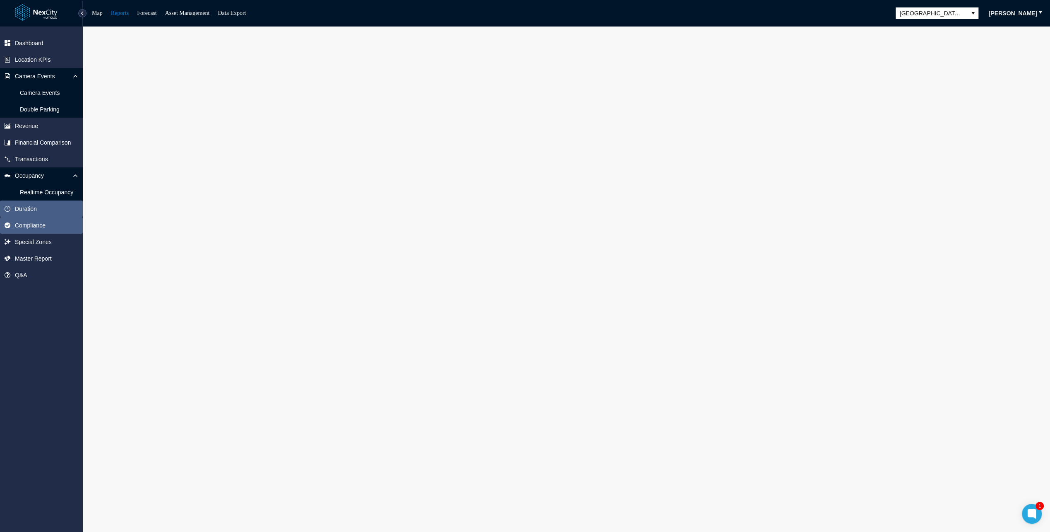
click at [29, 224] on span "Compliance" at bounding box center [30, 225] width 31 height 8
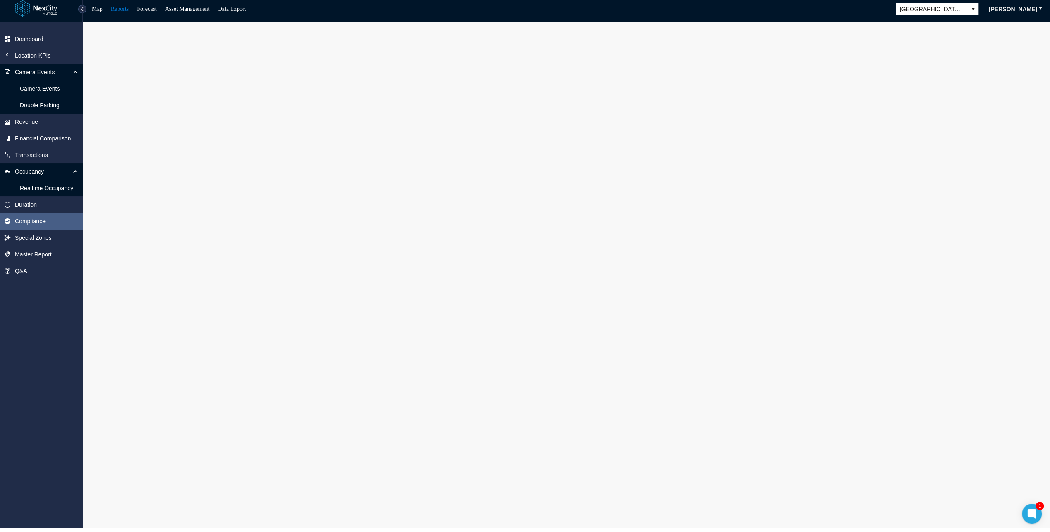
scroll to position [5, 0]
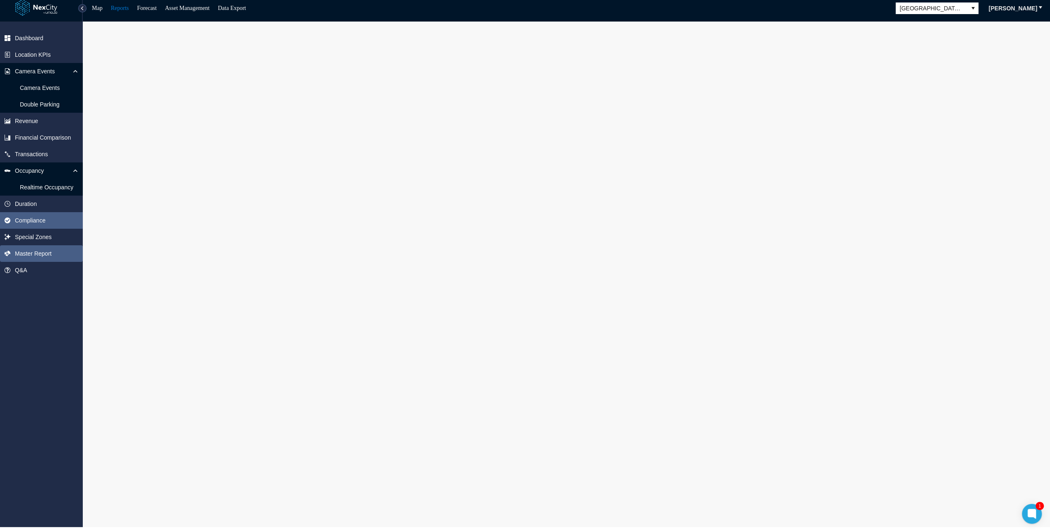
click at [28, 252] on span "Master Report" at bounding box center [33, 253] width 37 height 8
click at [46, 340] on div "Dashboard Location KPIs Camera Events Camera Events Double Parking Revenue Fina…" at bounding box center [41, 274] width 83 height 505
click at [94, 7] on link "Map" at bounding box center [97, 8] width 11 height 6
drag, startPoint x: 49, startPoint y: 365, endPoint x: 52, endPoint y: 354, distance: 11.1
click at [49, 364] on div "Dashboard Location KPIs Camera Events Camera Events Double Parking Revenue Fina…" at bounding box center [41, 274] width 83 height 505
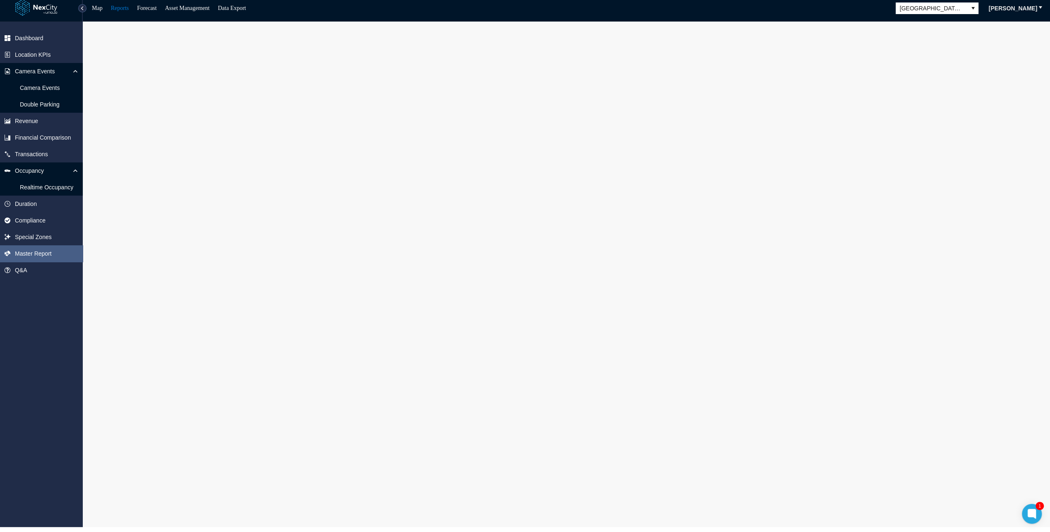
click at [20, 308] on div "Dashboard Location KPIs Camera Events Camera Events Double Parking Revenue Fina…" at bounding box center [41, 274] width 83 height 505
click at [24, 373] on div "Dashboard Location KPIs Camera Events Camera Events Double Parking Revenue Fina…" at bounding box center [41, 274] width 83 height 505
click at [33, 348] on div "Dashboard Location KPIs Camera Events Camera Events Double Parking Revenue Fina…" at bounding box center [41, 274] width 83 height 505
click at [210, 7] on link "Asset Management" at bounding box center [187, 8] width 45 height 6
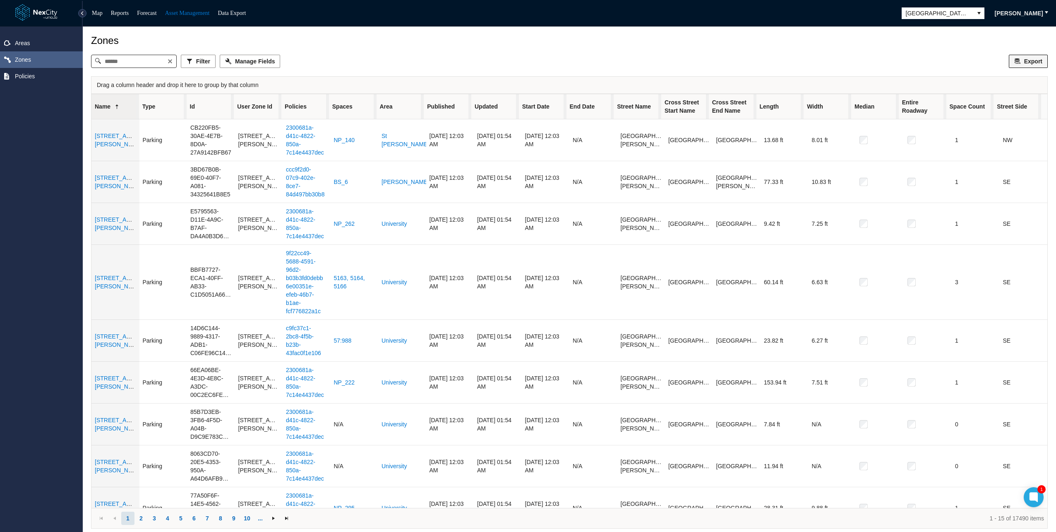
click at [1032, 60] on span "Export" at bounding box center [1034, 61] width 18 height 8
click at [811, 58] on div "Filter Manage Fields Export" at bounding box center [569, 61] width 957 height 13
click at [25, 119] on div "Areas Zones Policies" at bounding box center [41, 278] width 83 height 505
click at [435, 41] on div "Zones" at bounding box center [569, 41] width 957 height 12
click at [20, 134] on div "Areas Zones Policies" at bounding box center [41, 278] width 83 height 505
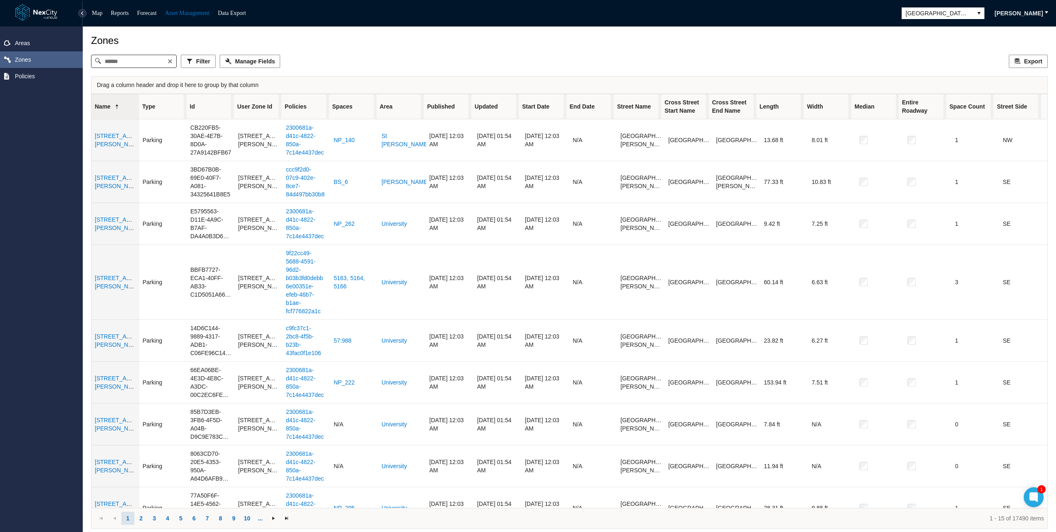
click at [414, 46] on div "Zones" at bounding box center [569, 41] width 957 height 12
click at [46, 196] on div "Areas Zones Policies" at bounding box center [41, 278] width 83 height 505
click at [337, 40] on div "Zones" at bounding box center [569, 41] width 957 height 12
click at [34, 183] on div "Areas Zones Policies" at bounding box center [41, 278] width 83 height 505
click at [31, 258] on div "Areas Zones Policies" at bounding box center [41, 278] width 83 height 505
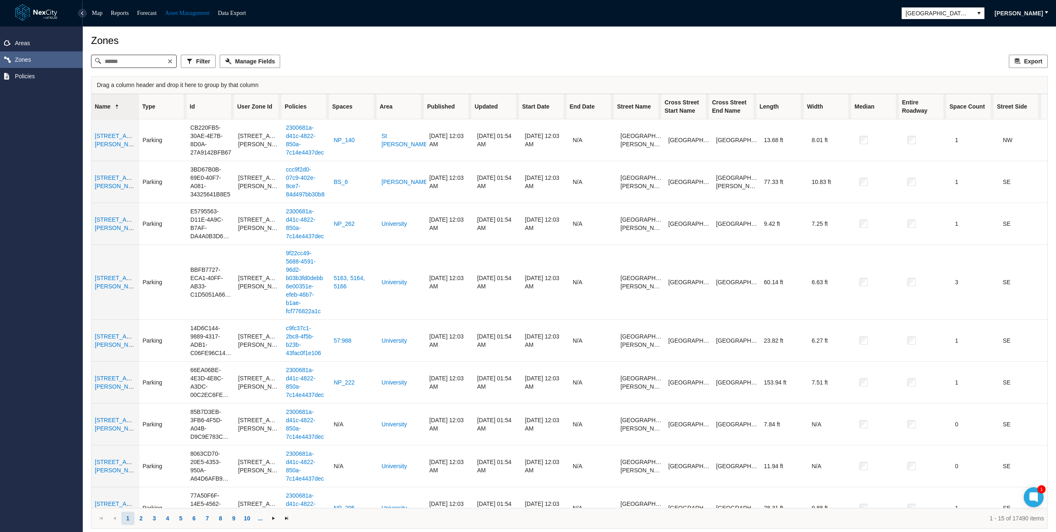
click at [36, 156] on div "Areas Zones Policies" at bounding box center [41, 278] width 83 height 505
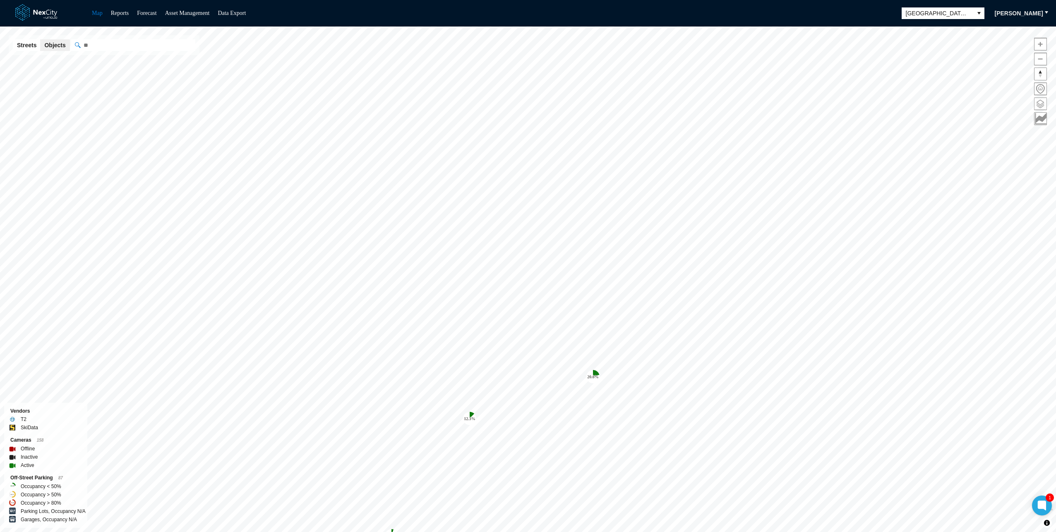
click at [1040, 105] on span at bounding box center [1041, 104] width 12 height 12
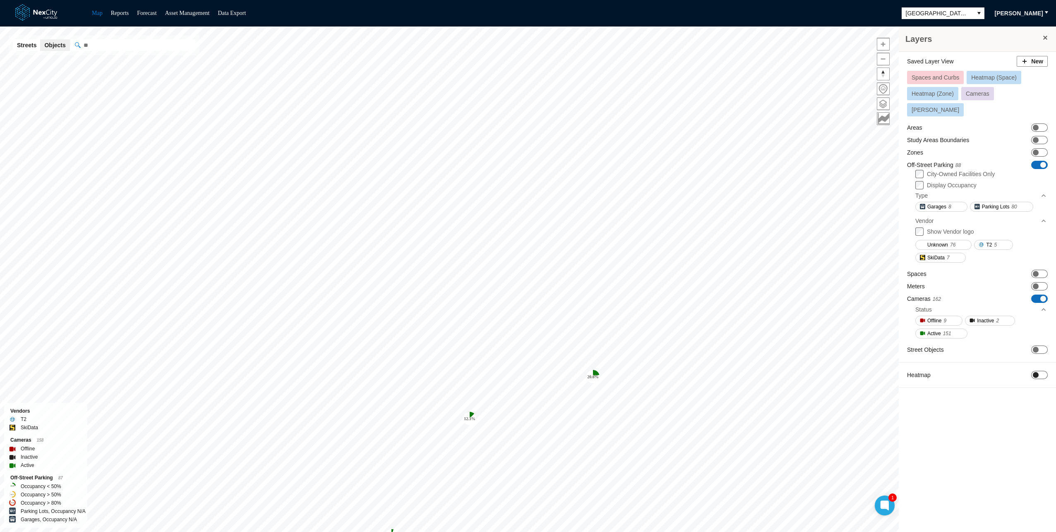
click at [1046, 370] on span "ON OFF" at bounding box center [1040, 374] width 17 height 8
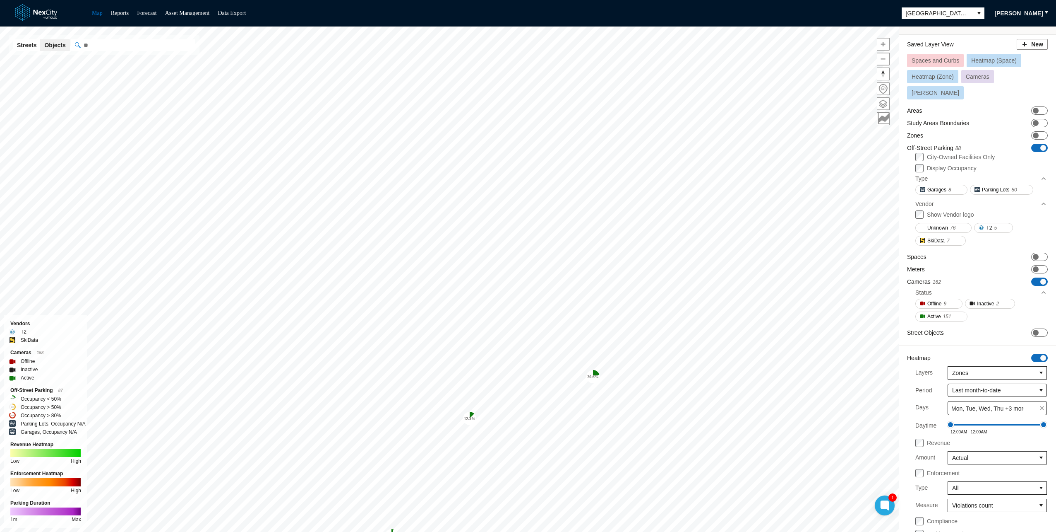
scroll to position [45, 0]
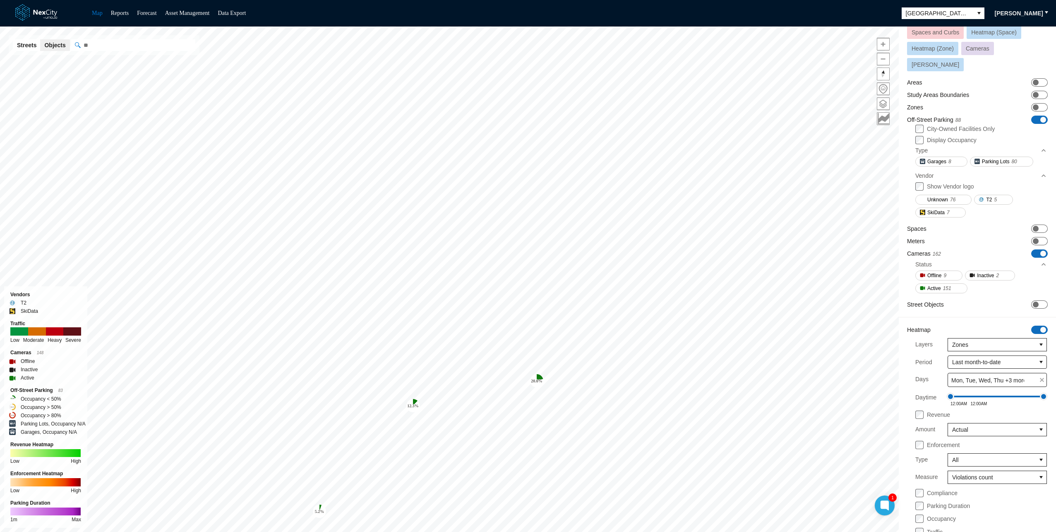
click at [1034, 249] on span "ON OFF" at bounding box center [1040, 253] width 17 height 8
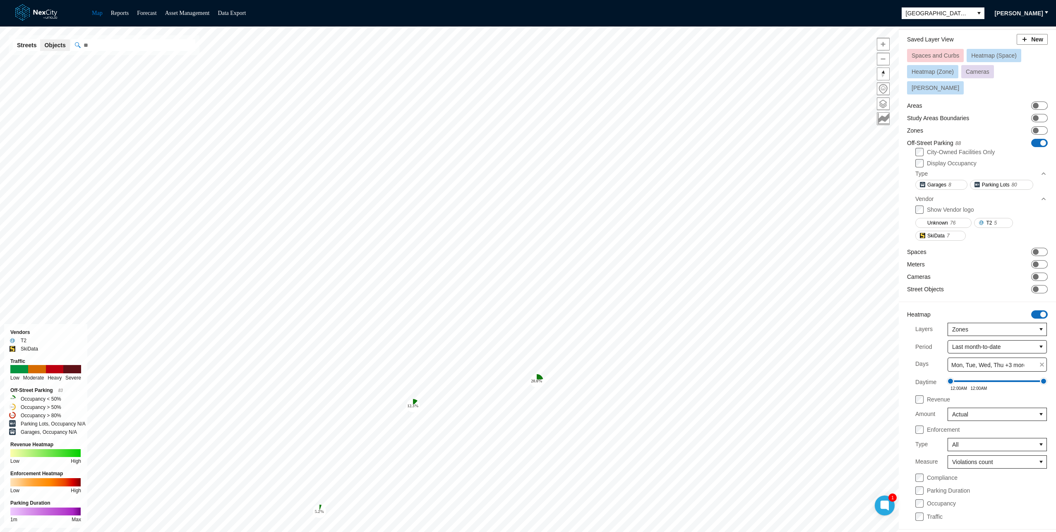
scroll to position [7, 0]
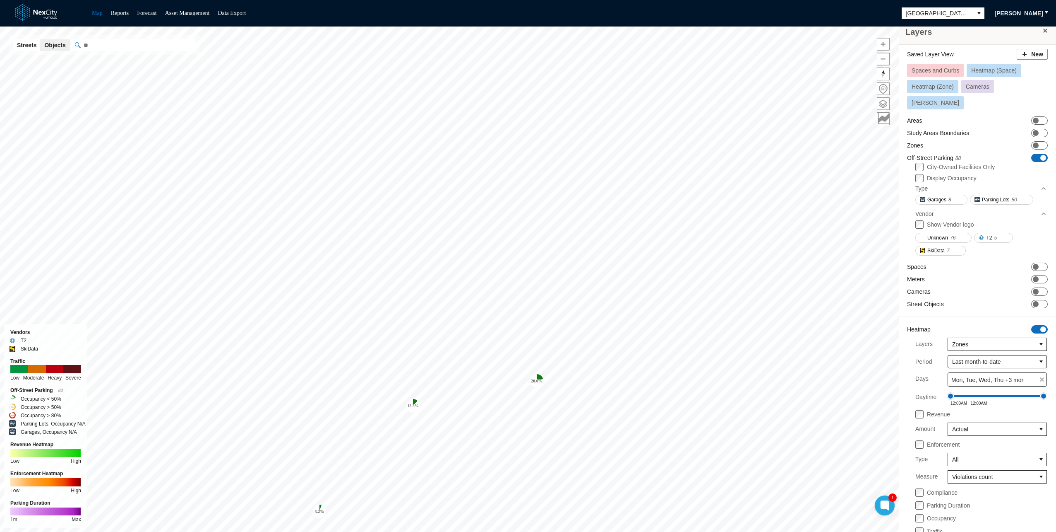
click at [944, 85] on span "Heatmap (Zone)" at bounding box center [933, 86] width 42 height 7
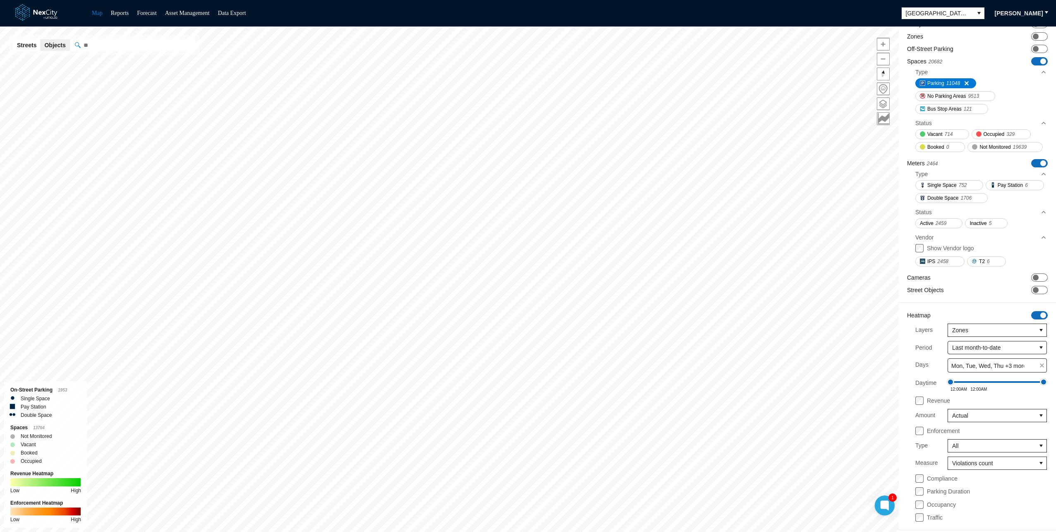
scroll to position [134, 0]
click at [924, 487] on div "Parking Duration" at bounding box center [943, 490] width 55 height 9
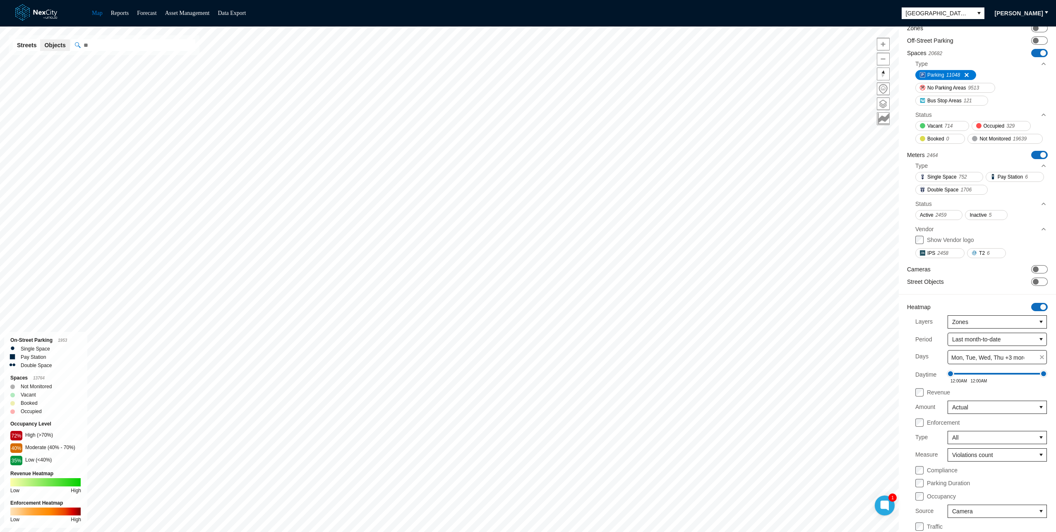
click at [923, 493] on div "Enforcement Type All Measure Violations count Compliance Parking Duration Occup…" at bounding box center [981, 474] width 148 height 113
click at [967, 508] on div "Enforcement Type All Measure Violations count Compliance Parking Duration Occup…" at bounding box center [981, 474] width 148 height 113
click at [959, 517] on span "Camera" at bounding box center [992, 511] width 88 height 12
click at [972, 490] on span "Transactional" at bounding box center [963, 488] width 35 height 8
click at [1044, 495] on icon "close" at bounding box center [1042, 496] width 6 height 7
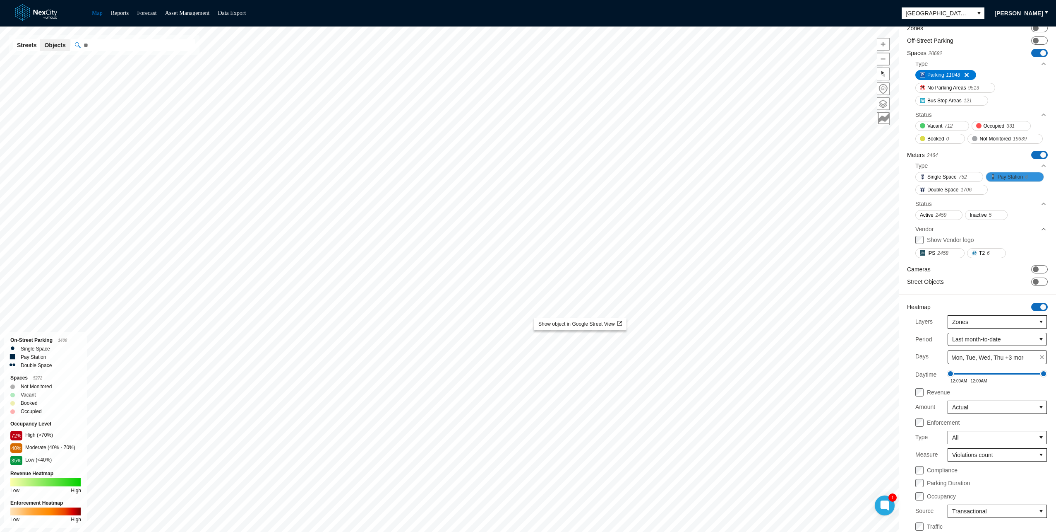
click at [998, 181] on span "Pay Station" at bounding box center [1010, 177] width 25 height 8
click at [182, 12] on link "Asset Management" at bounding box center [187, 13] width 45 height 6
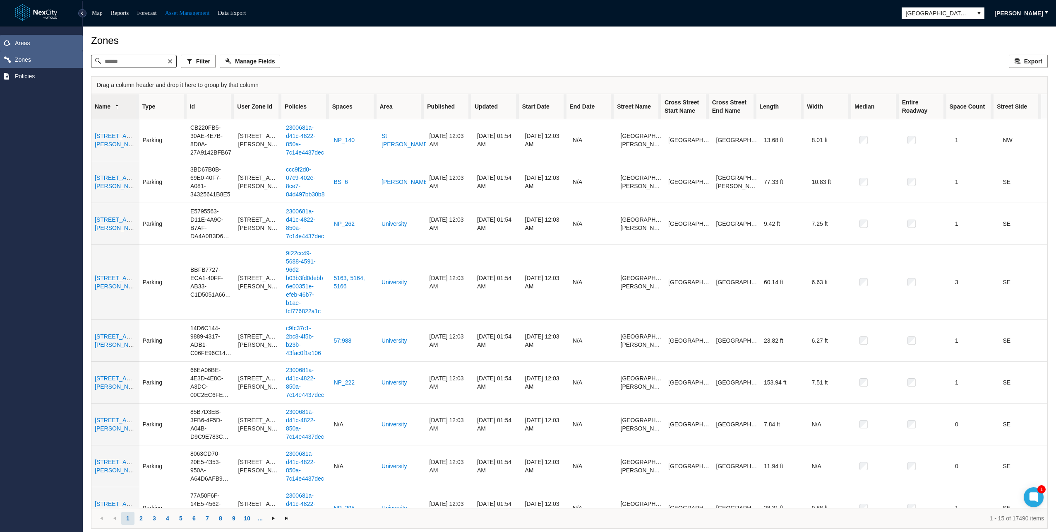
click at [21, 38] on span "Areas" at bounding box center [41, 43] width 83 height 17
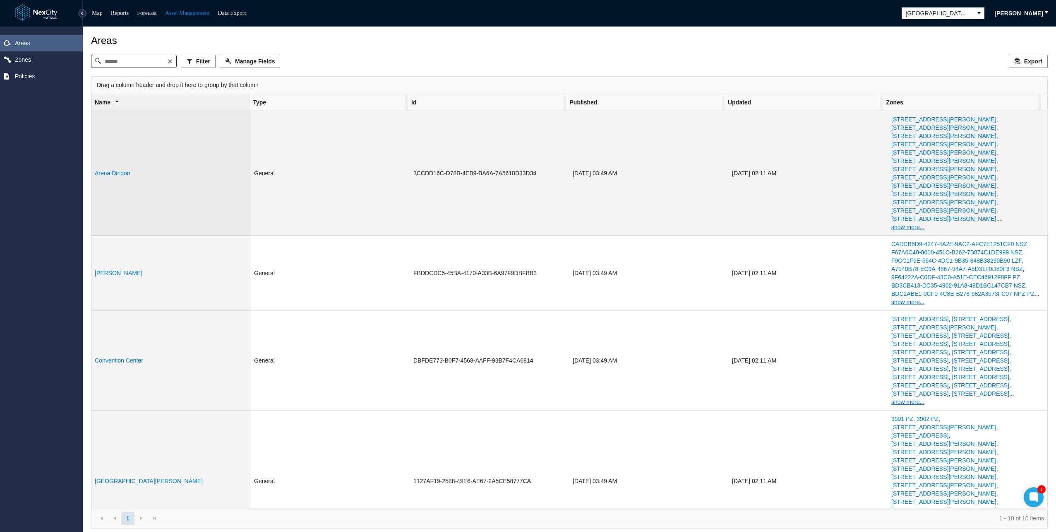
click at [120, 170] on link "Arena Diridon" at bounding box center [113, 173] width 36 height 7
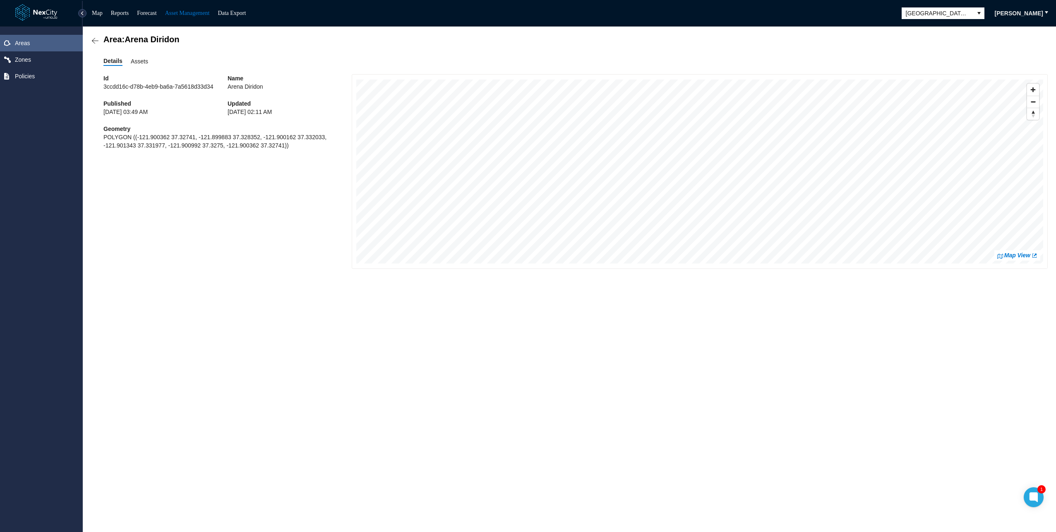
click at [138, 58] on span "Assets" at bounding box center [139, 61] width 17 height 9
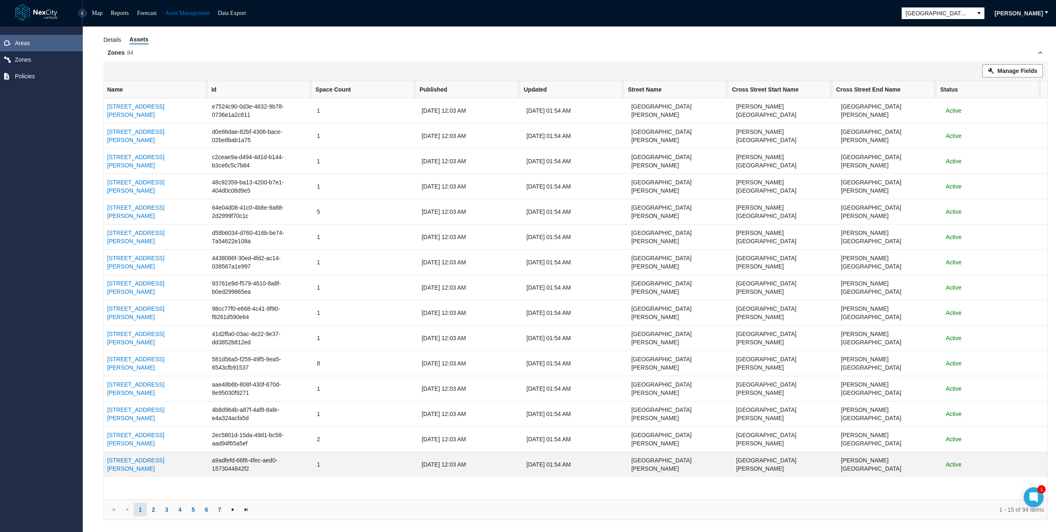
scroll to position [26, 0]
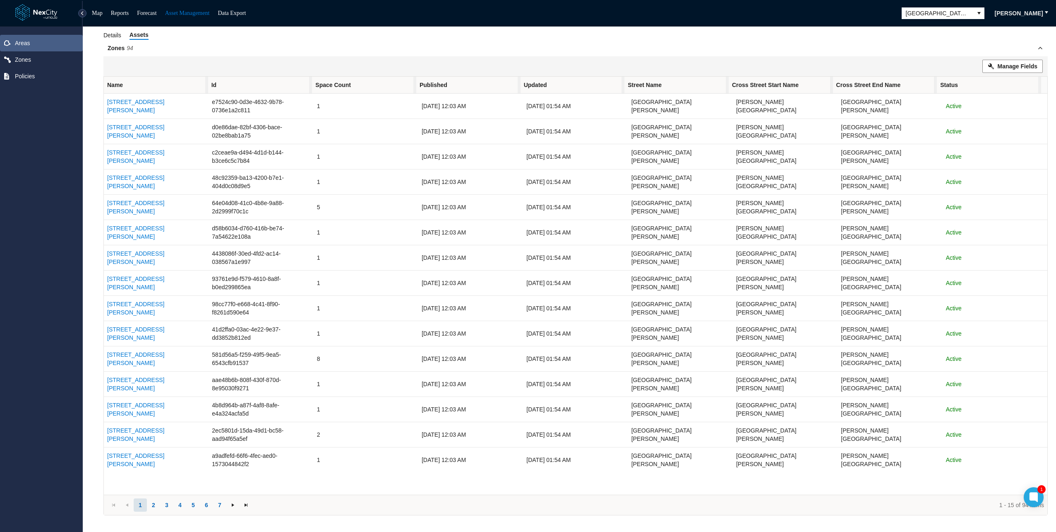
click at [17, 46] on span "Areas" at bounding box center [41, 43] width 83 height 17
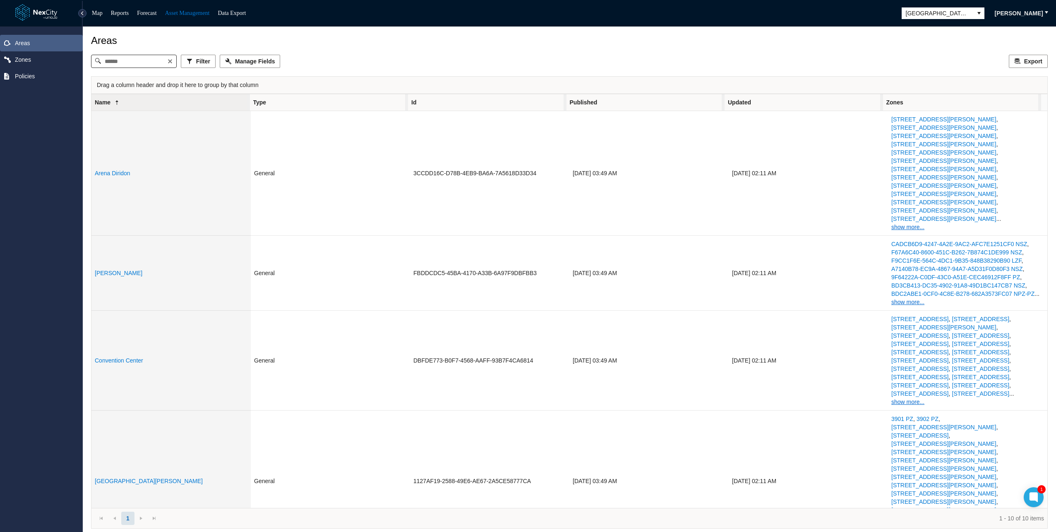
drag, startPoint x: 37, startPoint y: 48, endPoint x: 62, endPoint y: 50, distance: 24.5
click at [37, 48] on span "Areas" at bounding box center [41, 43] width 83 height 17
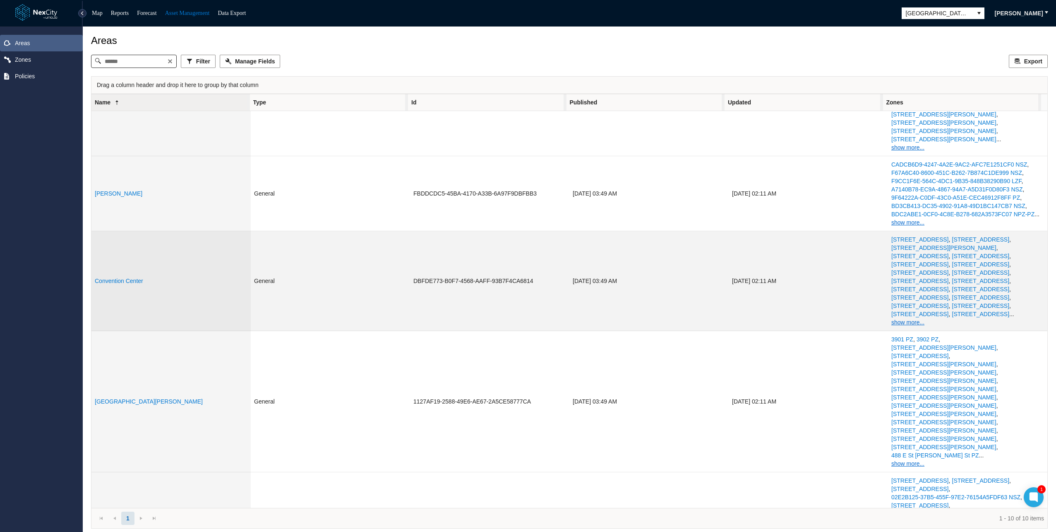
scroll to position [83, 0]
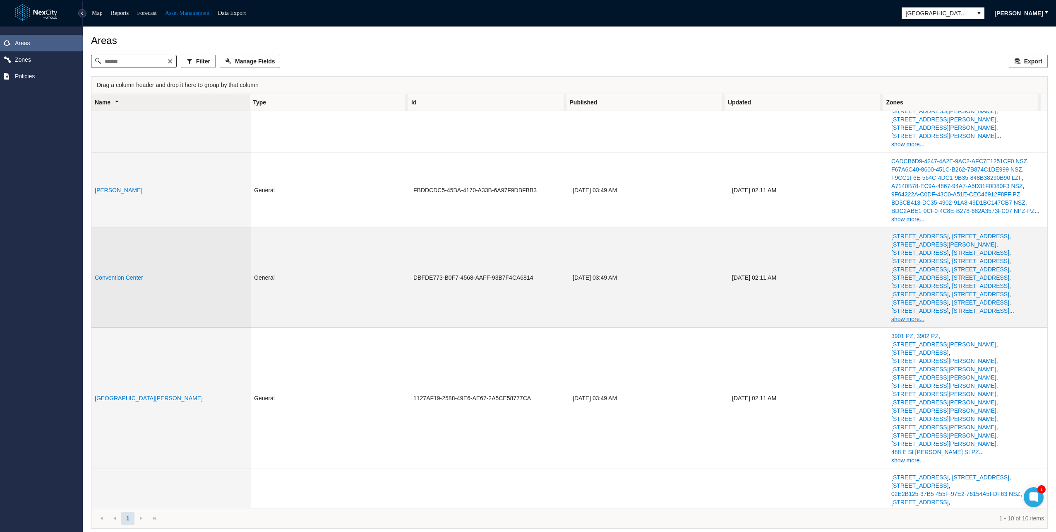
click at [111, 274] on link "Convention Center" at bounding box center [119, 277] width 48 height 7
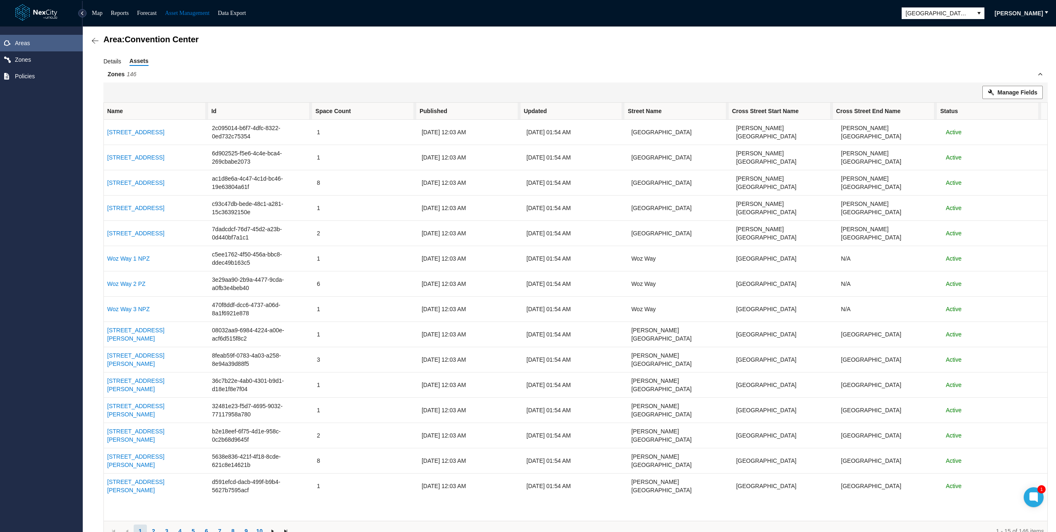
click at [105, 60] on span "Details" at bounding box center [112, 61] width 18 height 9
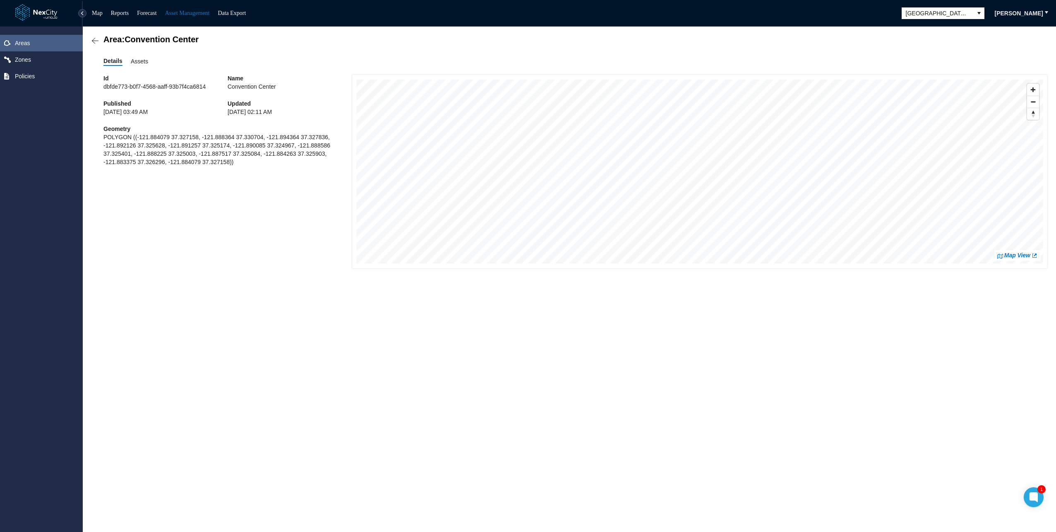
click at [135, 59] on span "Assets" at bounding box center [139, 61] width 17 height 9
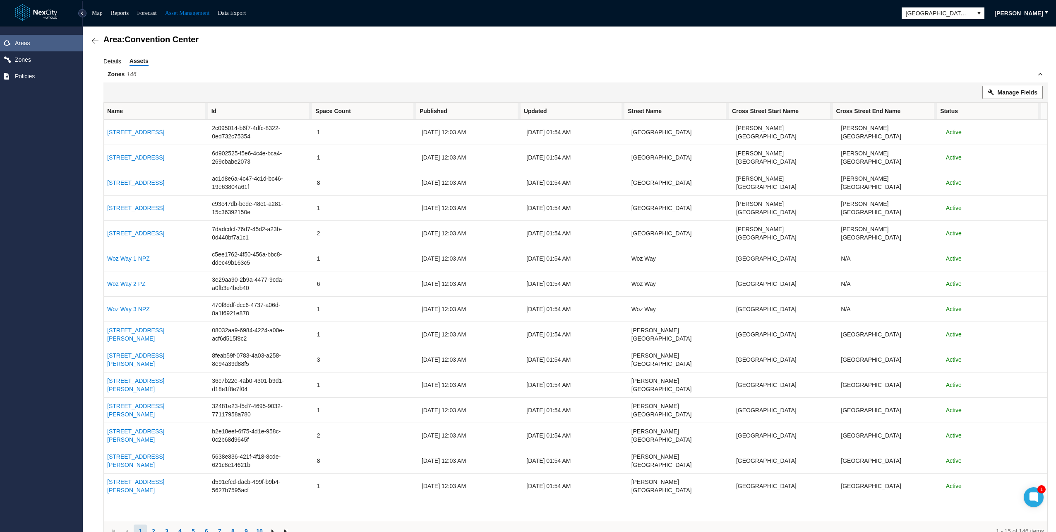
drag, startPoint x: 112, startPoint y: 75, endPoint x: 184, endPoint y: 67, distance: 72.9
click at [184, 67] on span "Zones 146" at bounding box center [575, 74] width 945 height 17
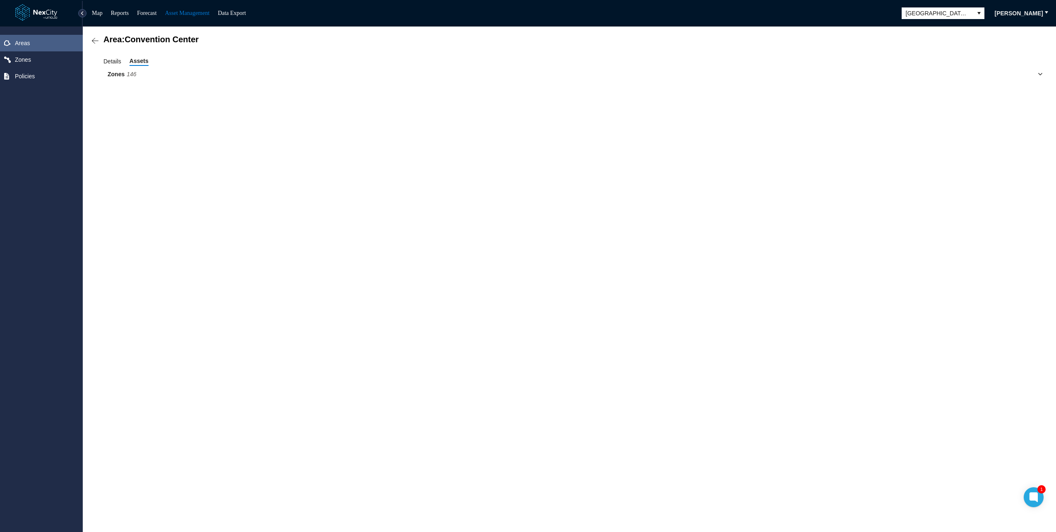
click at [116, 75] on span "Zones 146" at bounding box center [122, 74] width 29 height 7
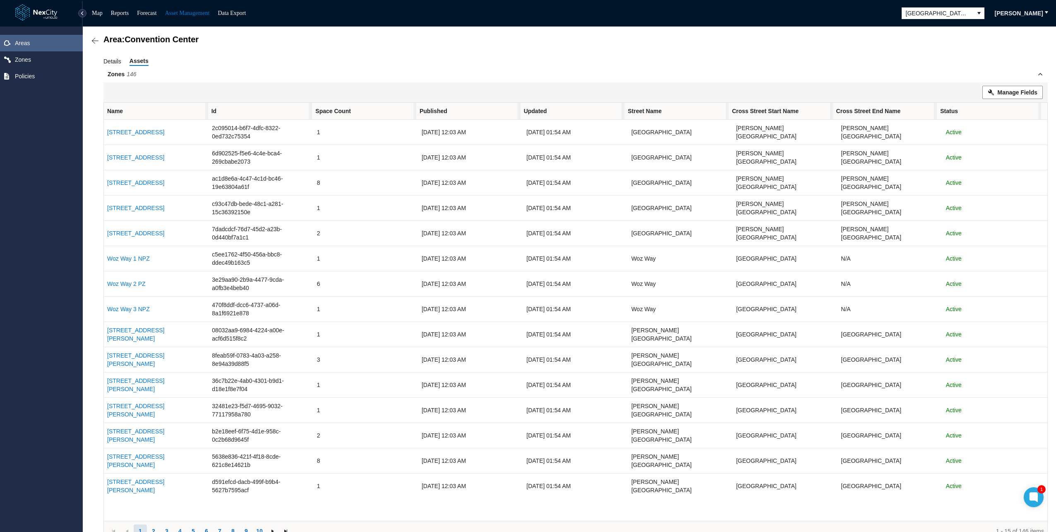
scroll to position [26, 0]
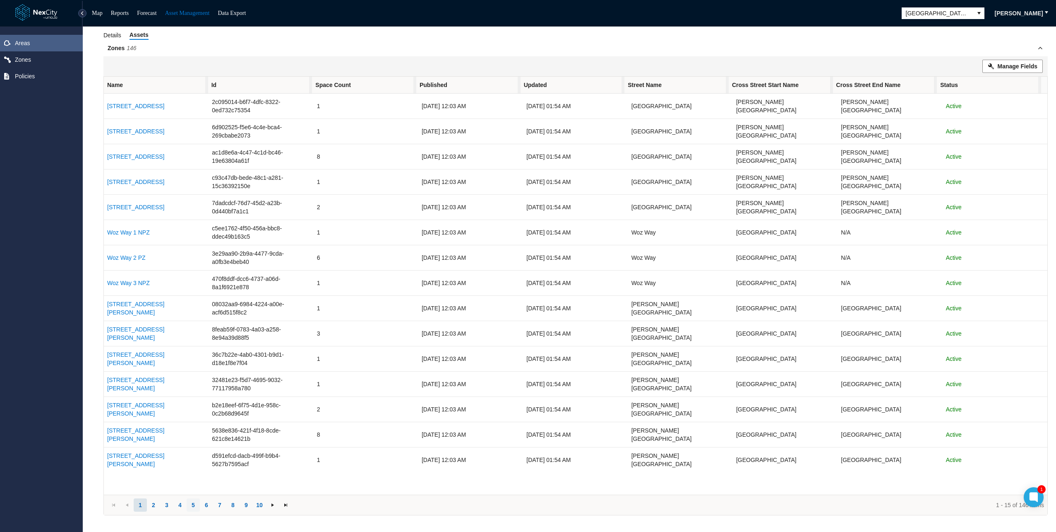
click at [187, 503] on button "5" at bounding box center [193, 504] width 13 height 13
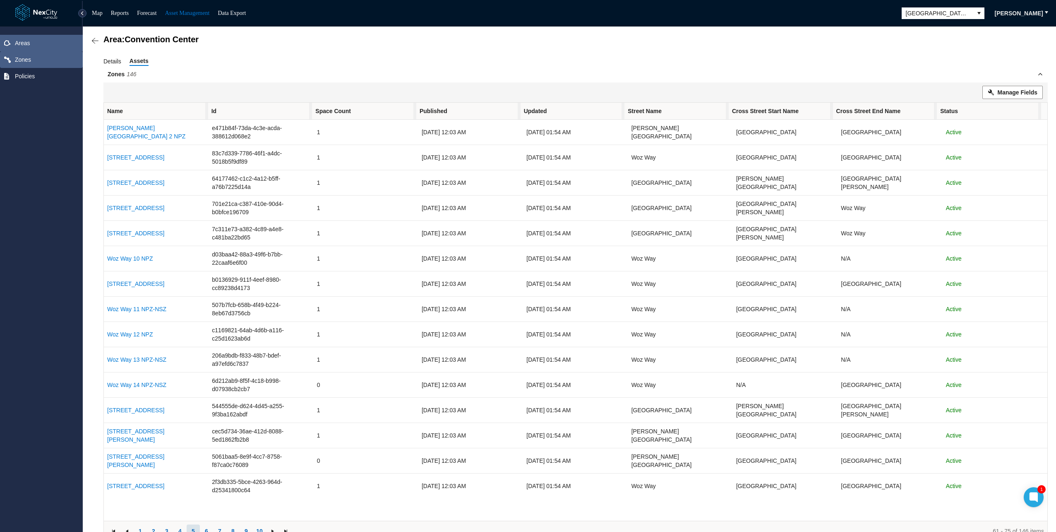
click at [33, 61] on span "Zones" at bounding box center [41, 59] width 83 height 17
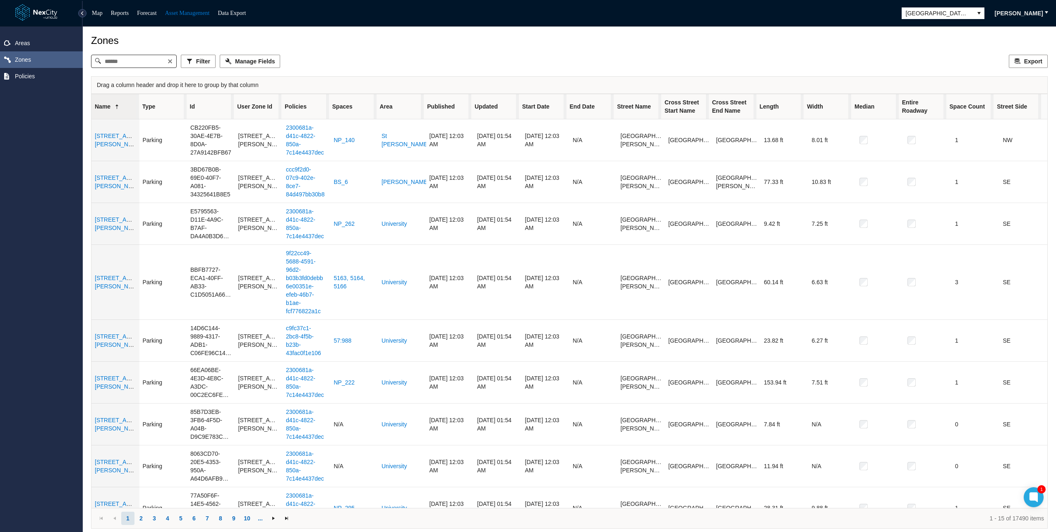
click at [45, 309] on div "Areas Zones Policies" at bounding box center [41, 278] width 83 height 505
click at [25, 46] on span "Areas" at bounding box center [22, 43] width 15 height 8
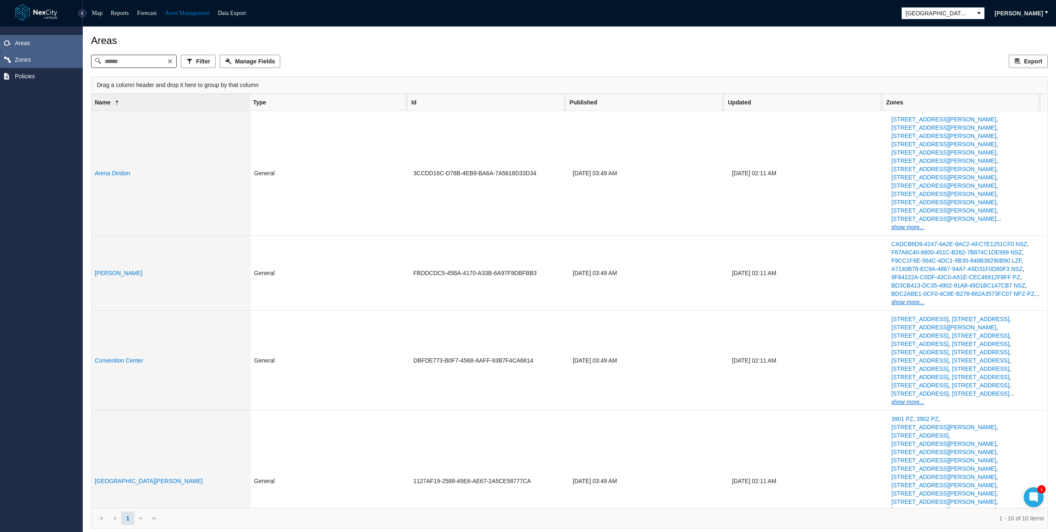
click at [19, 61] on span "Zones" at bounding box center [23, 59] width 16 height 8
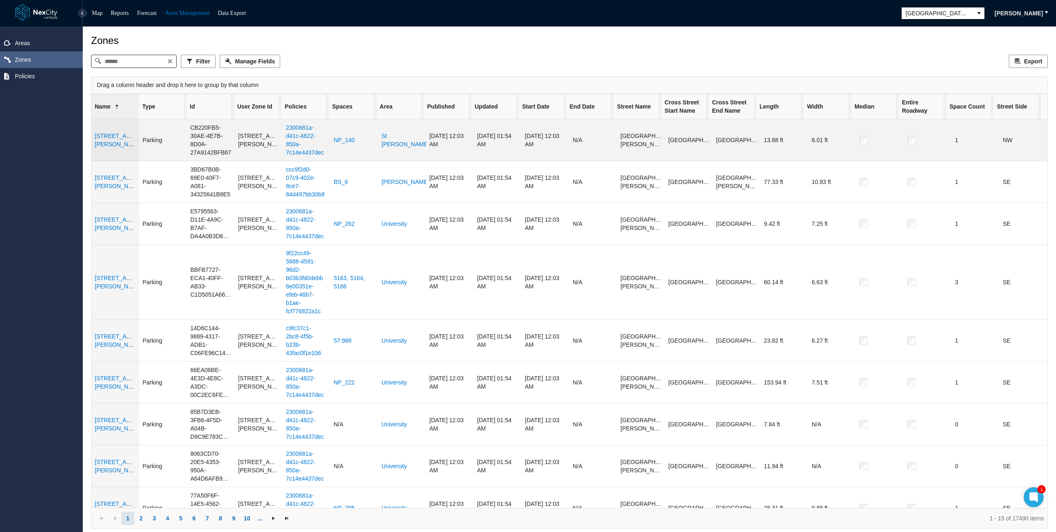
click at [107, 139] on link "[STREET_ADDRESS][PERSON_NAME]" at bounding box center [123, 139] width 57 height 15
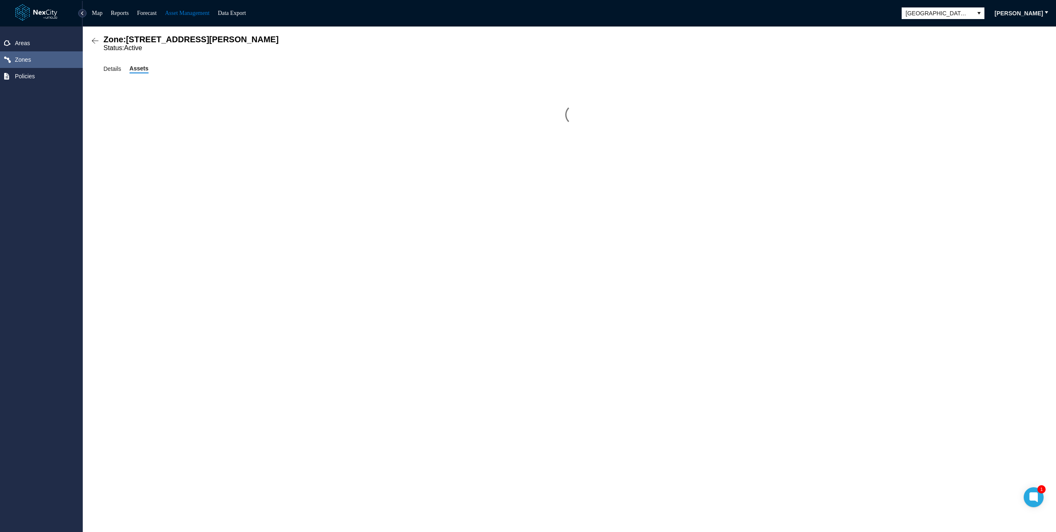
click at [113, 73] on span "Details" at bounding box center [112, 68] width 18 height 9
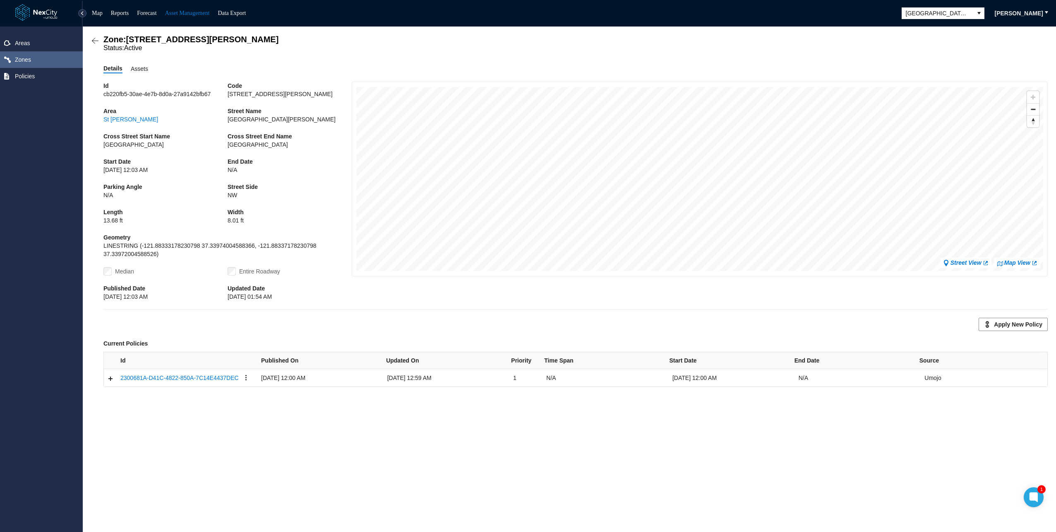
click at [134, 70] on span "Assets" at bounding box center [139, 68] width 17 height 9
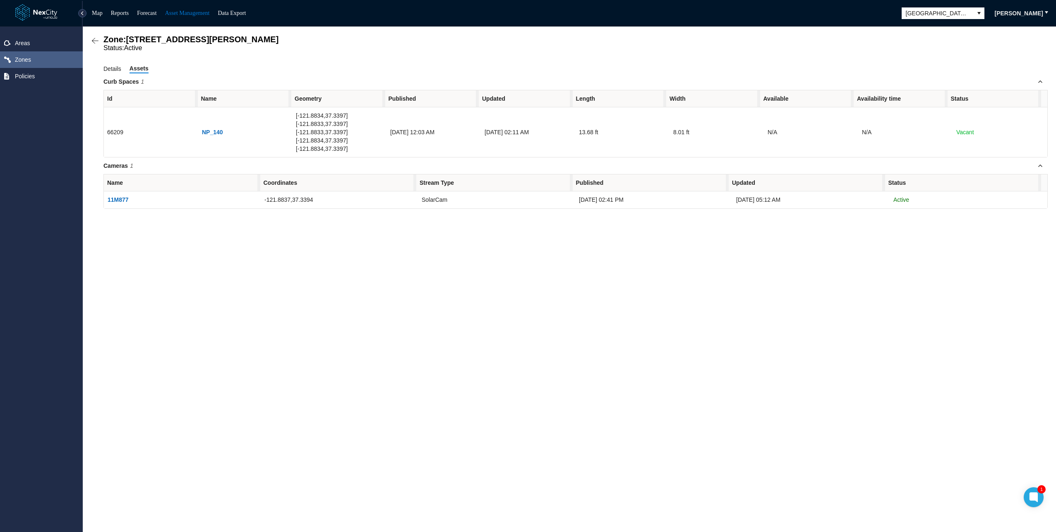
click at [590, 72] on ul "Details Assets" at bounding box center [575, 68] width 945 height 9
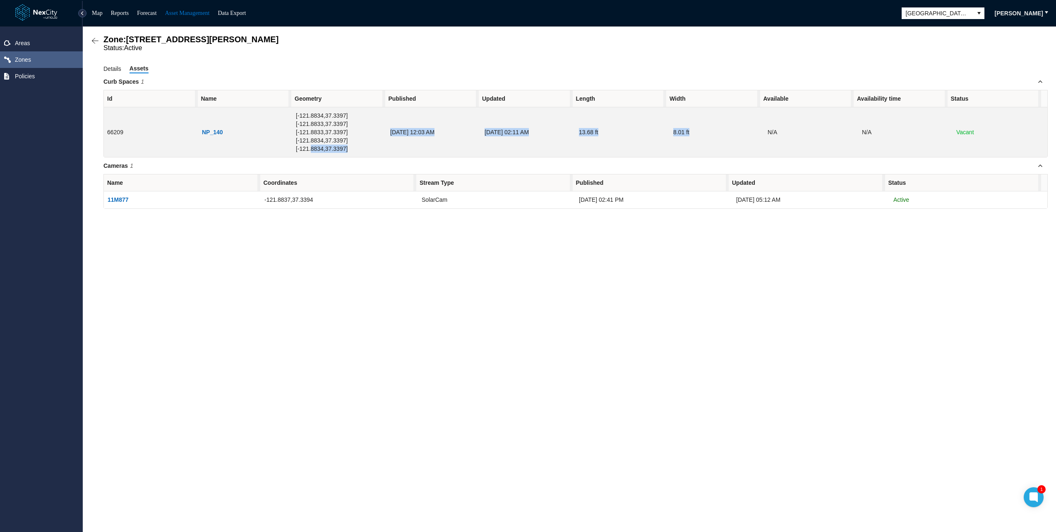
drag, startPoint x: 723, startPoint y: 139, endPoint x: 363, endPoint y: 132, distance: 360.2
click at [363, 132] on tr "66209 NP_140 [ -121.8834 , 37.3397 ] [ -121.8833 , 37.3397 ] [ -121.8833 , 37.3…" at bounding box center [576, 132] width 944 height 50
click at [348, 145] on span "[ -121.8834 , 37.3397 ]" at bounding box center [322, 148] width 52 height 7
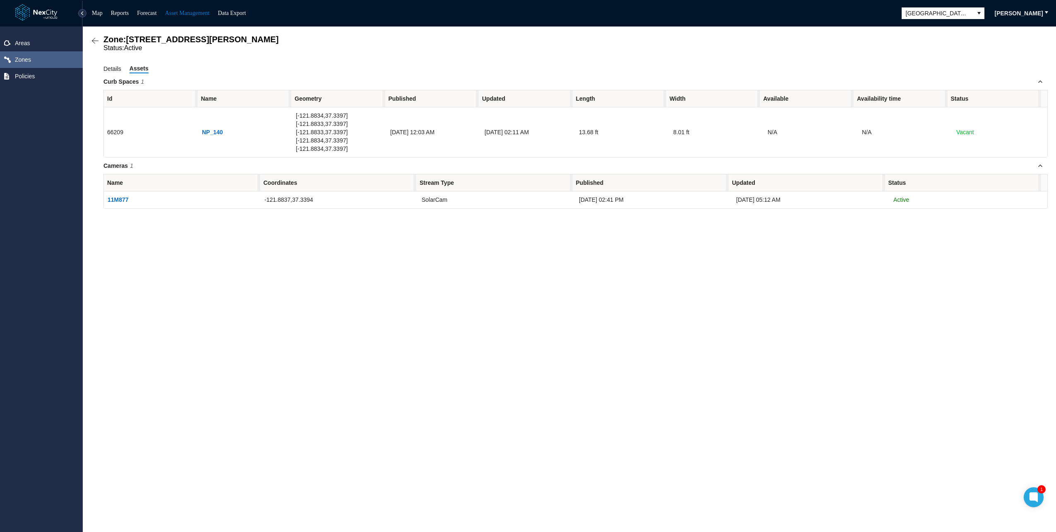
click at [563, 346] on div "Zone: 343 E Santa Clara St NPZ Status: Active Details Assets Curb Spaces 1 Id N…" at bounding box center [570, 278] width 974 height 505
click at [732, 56] on div "Zone: 343 E Santa Clara St NPZ Status: Active Details Assets Curb Spaces 1 Id N…" at bounding box center [575, 122] width 945 height 174
click at [438, 363] on div "Zone: 343 E Santa Clara St NPZ Status: Active Details Assets Curb Spaces 1 Id N…" at bounding box center [570, 278] width 974 height 505
click at [364, 39] on div "Zone: 343 E Santa Clara St NPZ" at bounding box center [575, 40] width 945 height 10
drag, startPoint x: 482, startPoint y: 320, endPoint x: 420, endPoint y: 152, distance: 179.9
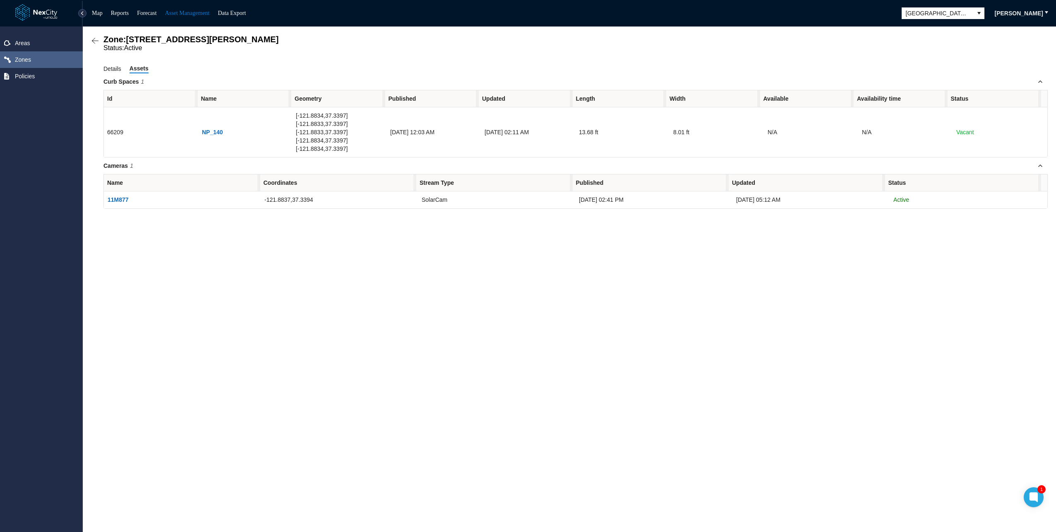
click at [480, 316] on div "Zone: 343 E Santa Clara St NPZ Status: Active Details Assets Curb Spaces 1 Id N…" at bounding box center [570, 278] width 974 height 505
click at [424, 66] on ul "Details Assets" at bounding box center [575, 68] width 945 height 9
drag, startPoint x: 273, startPoint y: 305, endPoint x: 243, endPoint y: 312, distance: 30.4
click at [257, 309] on div "Zone: 343 E Santa Clara St NPZ Status: Active Details Assets Curb Spaces 1 Id N…" at bounding box center [570, 278] width 974 height 505
drag, startPoint x: 75, startPoint y: 286, endPoint x: 115, endPoint y: 304, distance: 44.7
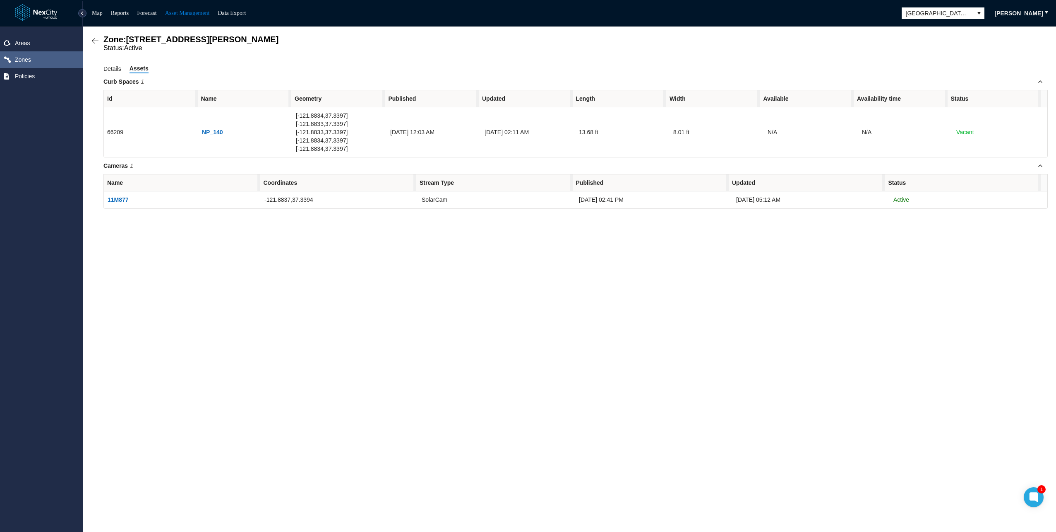
click at [75, 286] on div "Areas Zones Policies" at bounding box center [41, 278] width 83 height 505
click at [253, 327] on div "Zone: 343 E Santa Clara St NPZ Status: Active Details Assets Curb Spaces 1 Id N…" at bounding box center [570, 278] width 974 height 505
drag, startPoint x: 46, startPoint y: 315, endPoint x: 46, endPoint y: 263, distance: 52.2
click at [46, 313] on div "Areas Zones Policies" at bounding box center [41, 278] width 83 height 505
click at [92, 13] on link "Map" at bounding box center [97, 13] width 11 height 6
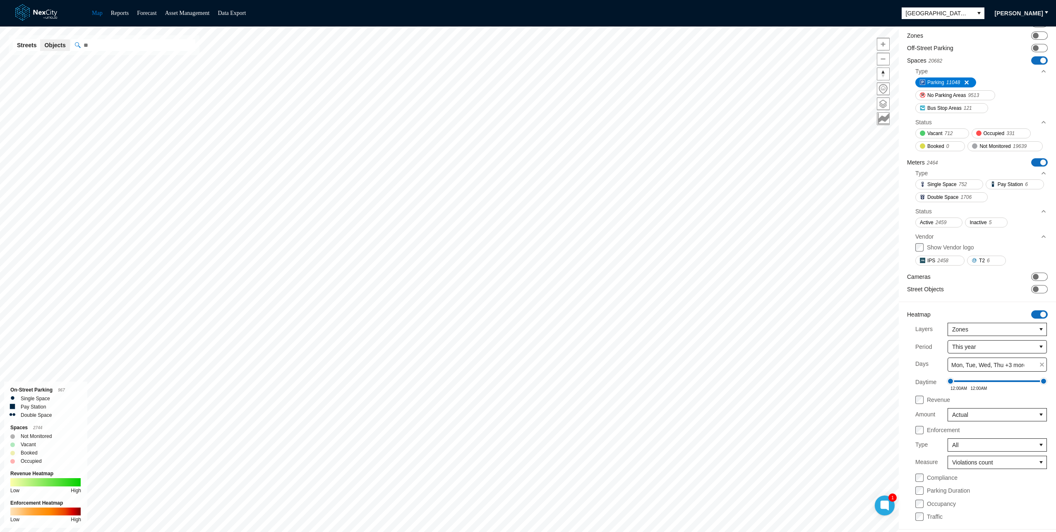
scroll to position [125, 0]
click at [962, 347] on span "This year" at bounding box center [991, 346] width 79 height 8
click at [969, 389] on span "Last week" at bounding box center [959, 386] width 26 height 8
click at [340, 9] on div "Map Reports Forecast Asset Management Data Export San Jose Rick Neubauer" at bounding box center [528, 13] width 1056 height 26
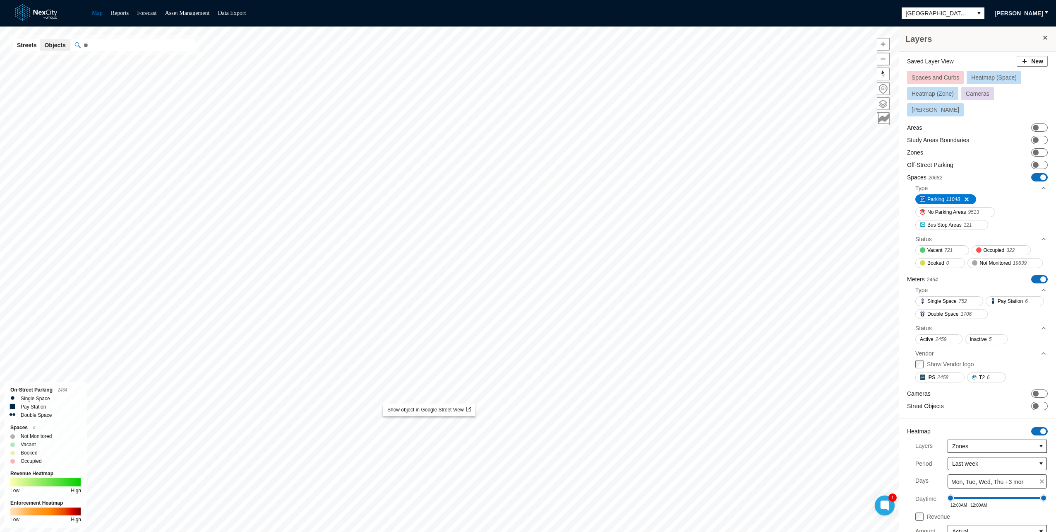
click at [976, 31] on div "Layers" at bounding box center [977, 38] width 157 height 25
click at [626, 8] on div "Map Reports Forecast Asset Management Data Export San Jose Rick Neubauer" at bounding box center [528, 13] width 1056 height 26
click at [1032, 173] on span "ON OFF" at bounding box center [1040, 177] width 17 height 8
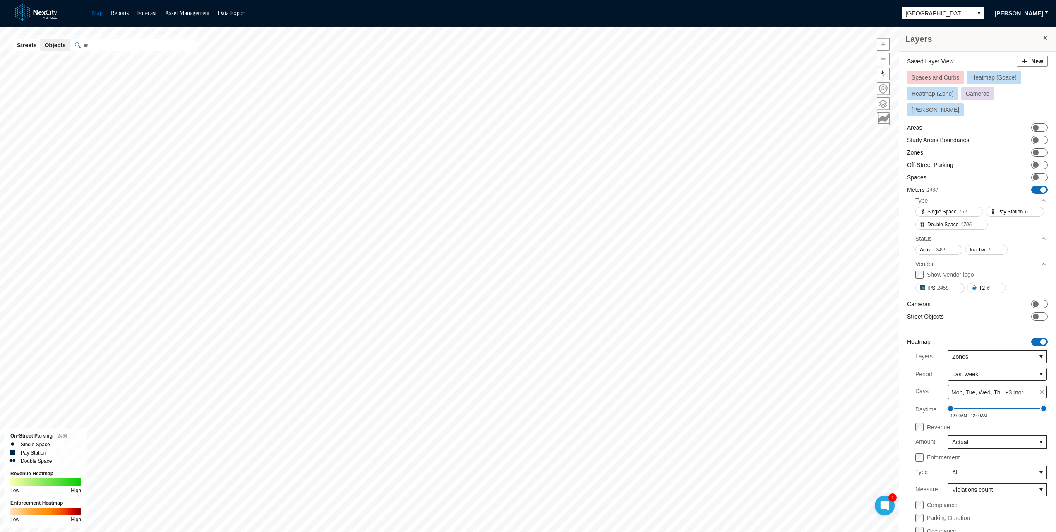
click at [1041, 187] on span at bounding box center [1044, 190] width 6 height 6
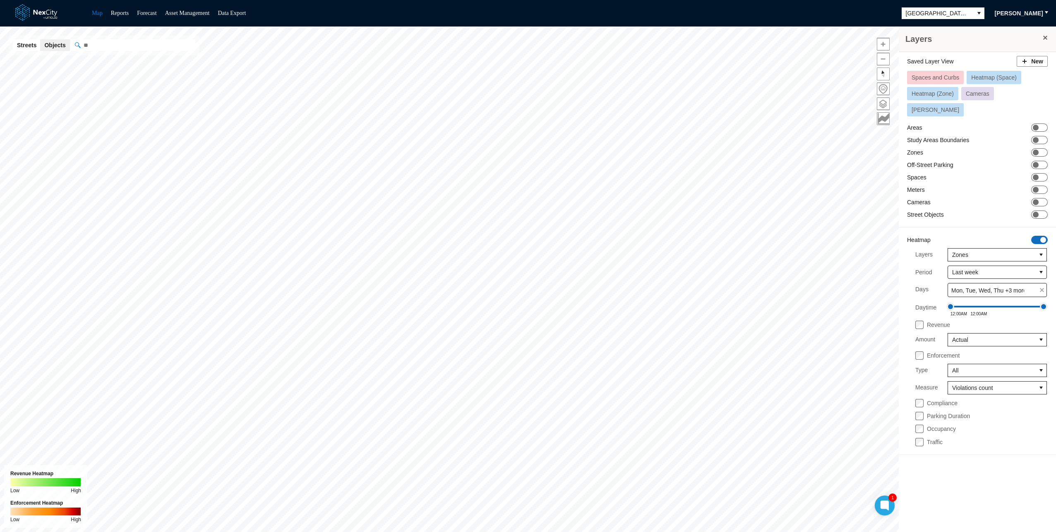
click at [1039, 236] on span "ON OFF" at bounding box center [1040, 240] width 17 height 8
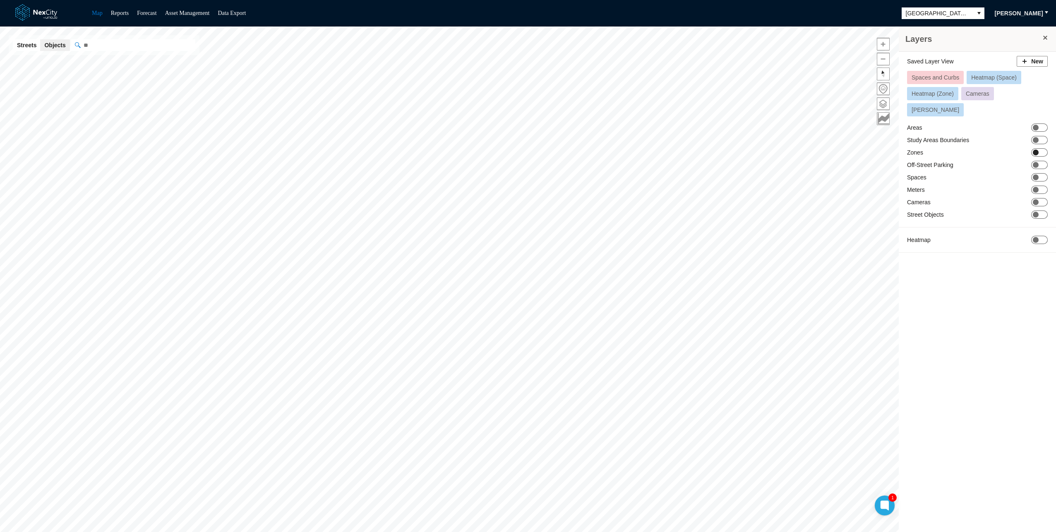
click at [1036, 149] on span at bounding box center [1036, 152] width 6 height 6
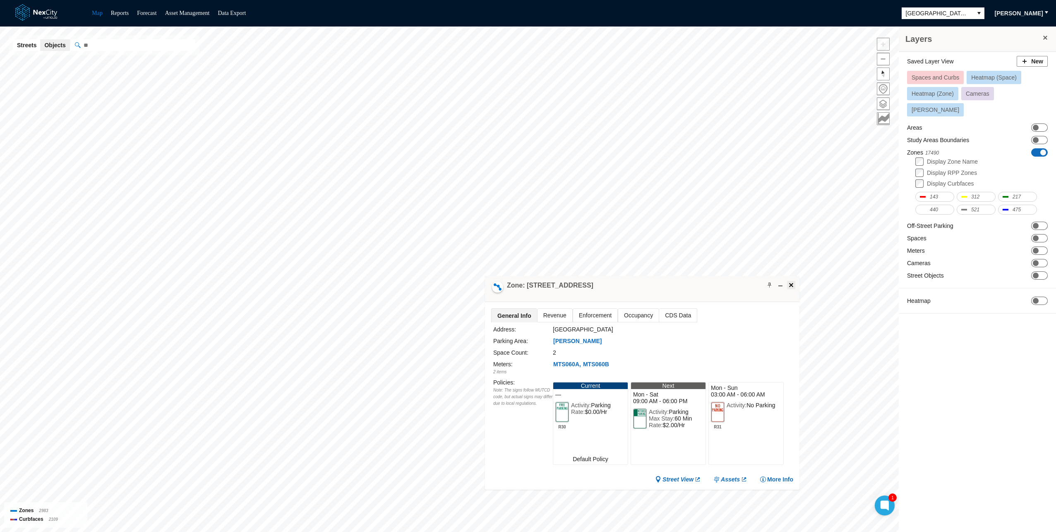
click at [792, 285] on span at bounding box center [791, 284] width 7 height 7
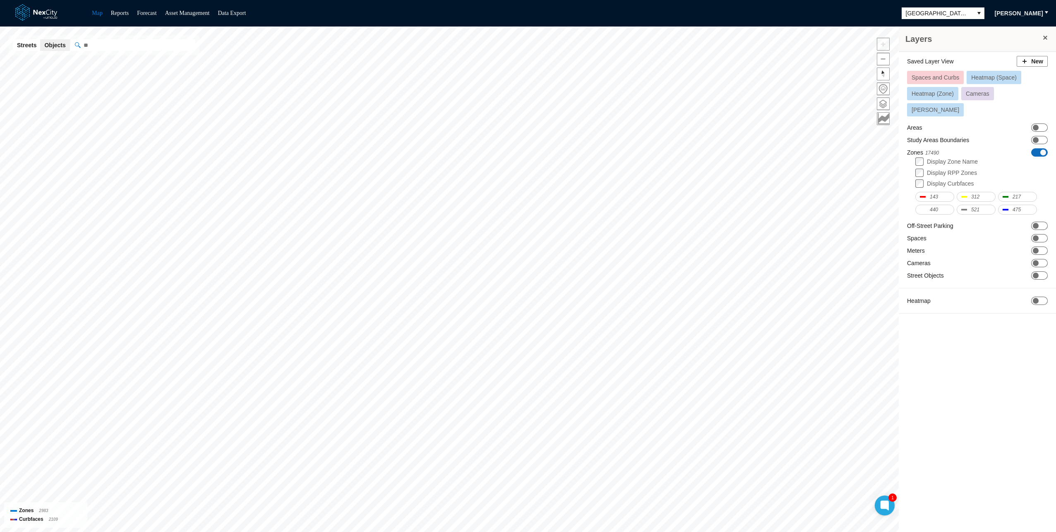
click at [994, 364] on div "Layers Saved Layer View New Spaces and Curbs Heatmap (Space) Heatmap (Zone) Cam…" at bounding box center [977, 281] width 157 height 511
click at [358, 190] on div "Layers Saved Layer View New Spaces and Curbs Heatmap (Space) Heatmap (Zone) Cam…" at bounding box center [528, 278] width 1056 height 505
click at [1035, 223] on span at bounding box center [1036, 226] width 6 height 6
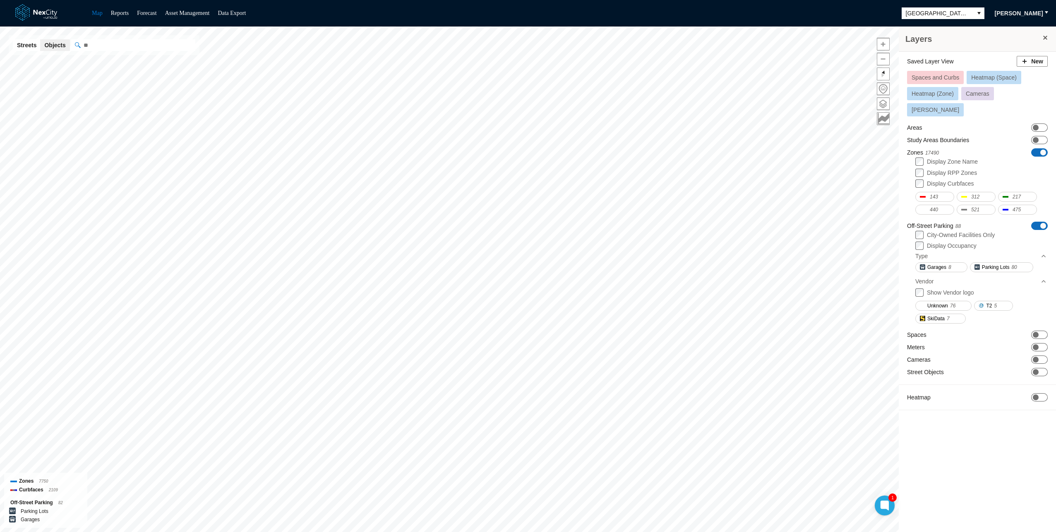
click at [928, 242] on label "Display Occupancy" at bounding box center [952, 245] width 50 height 7
click at [1044, 355] on span "ON OFF" at bounding box center [1040, 359] width 17 height 8
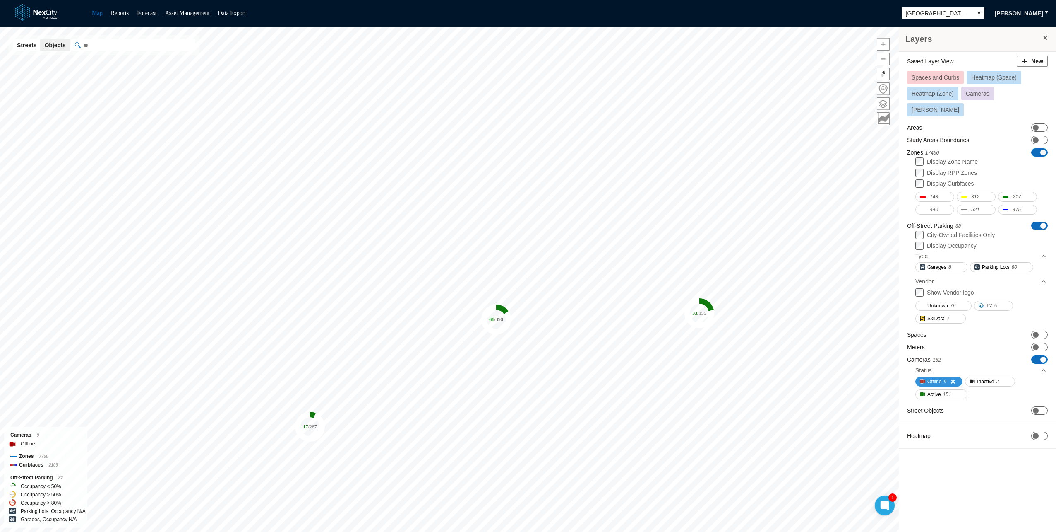
click at [934, 377] on span "Offline" at bounding box center [935, 381] width 14 height 8
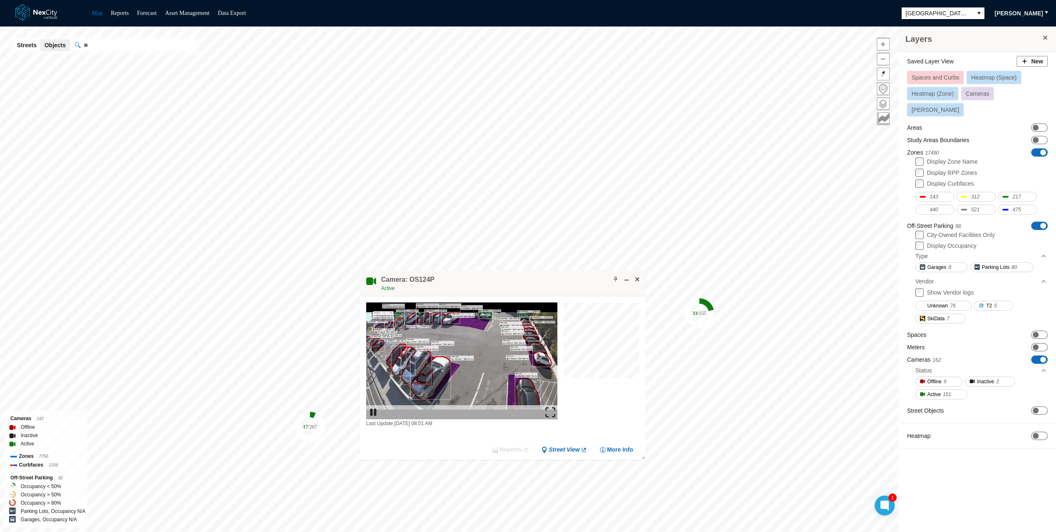
click at [551, 411] on img at bounding box center [551, 412] width 10 height 10
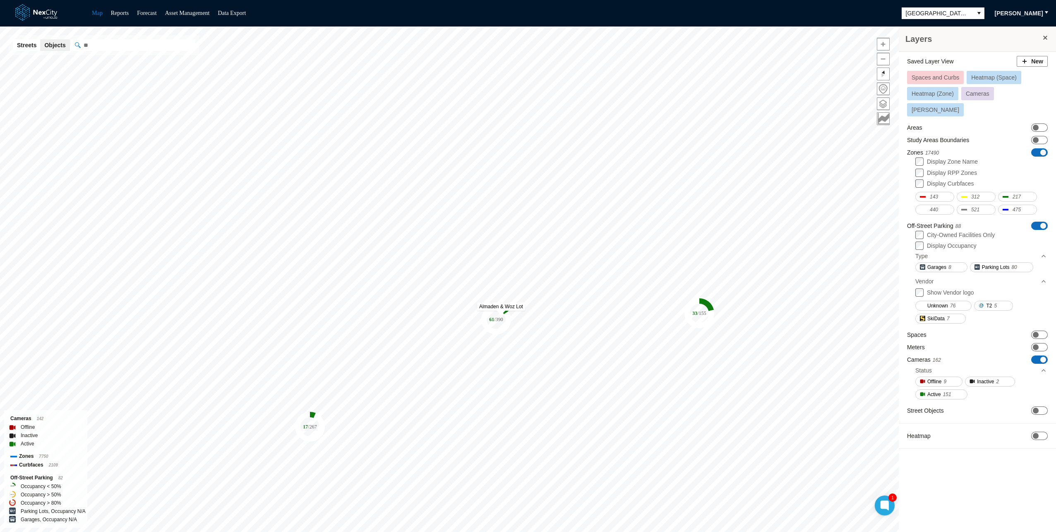
click at [497, 314] on icon "61 / 390" at bounding box center [496, 319] width 30 height 30
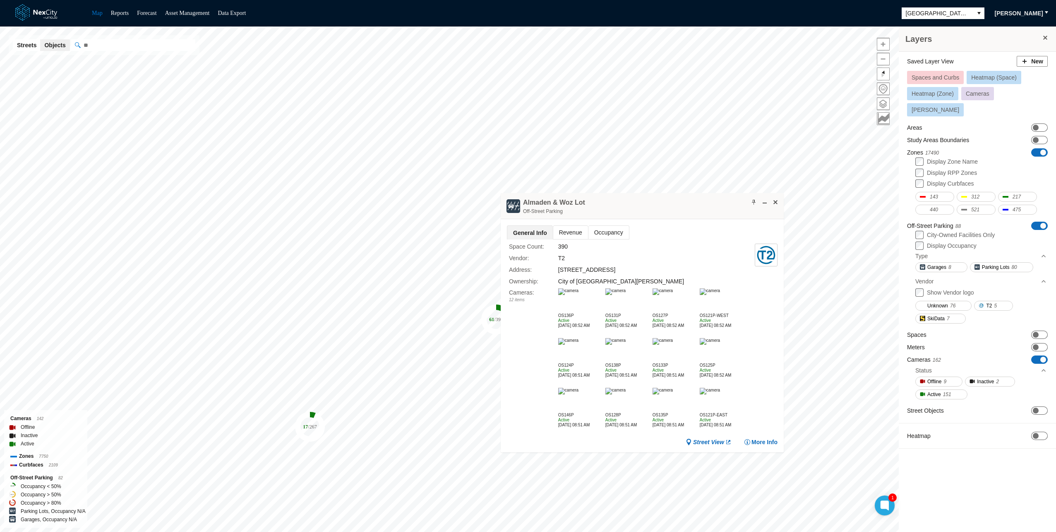
click at [579, 295] on img at bounding box center [568, 291] width 20 height 7
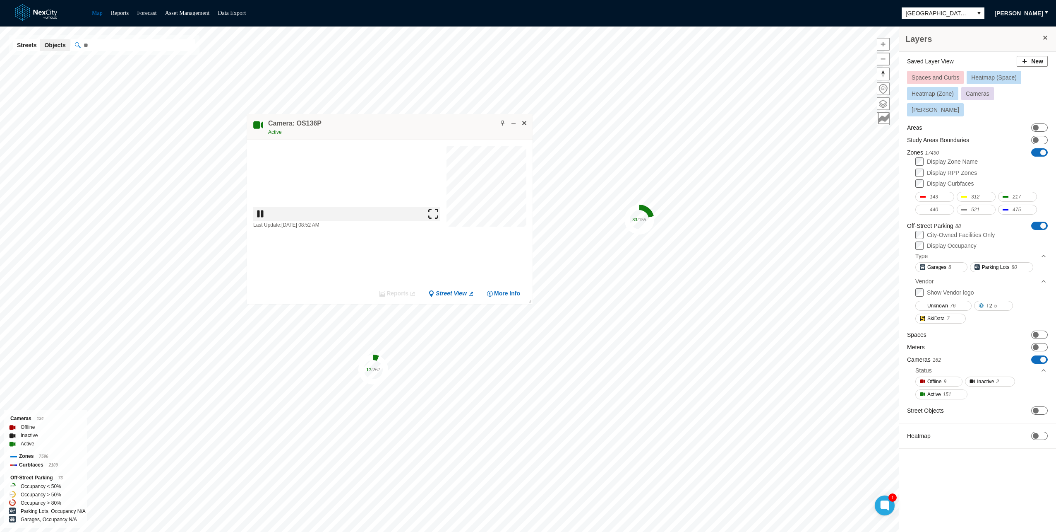
drag, startPoint x: 480, startPoint y: 288, endPoint x: 342, endPoint y: 118, distance: 218.9
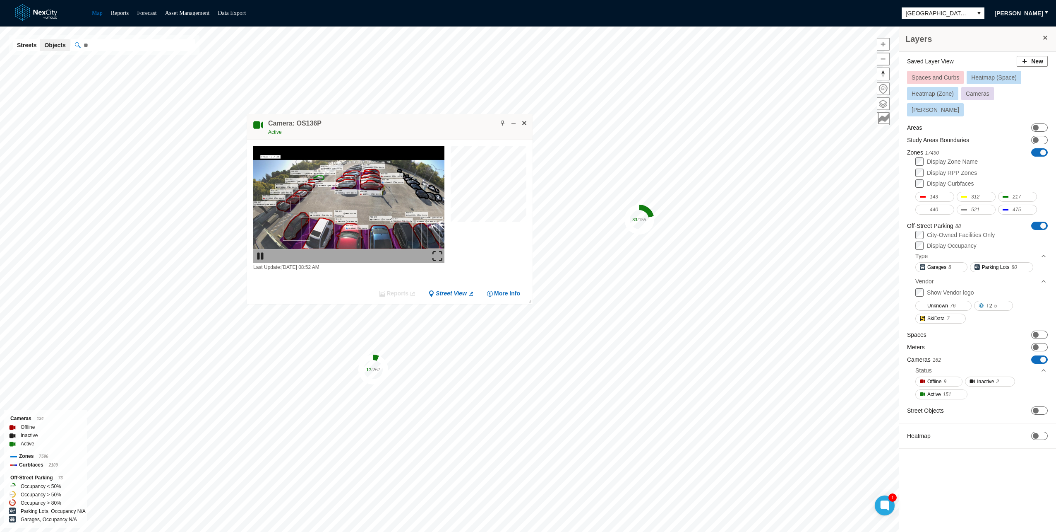
click at [342, 118] on div "Camera: OS136P Active" at bounding box center [390, 127] width 286 height 26
click at [439, 258] on img at bounding box center [438, 256] width 10 height 10
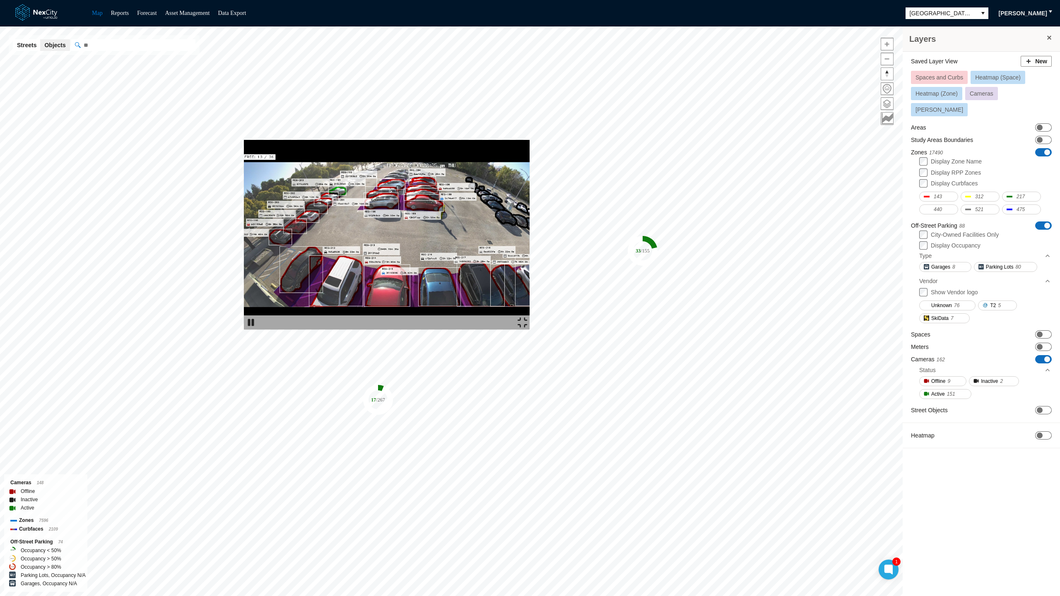
click at [510, 299] on img at bounding box center [387, 235] width 286 height 190
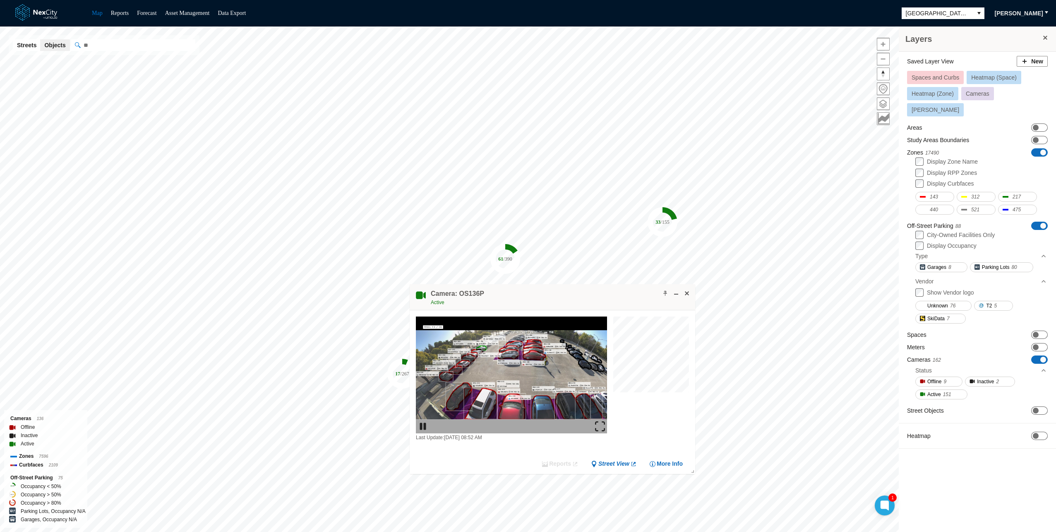
click at [604, 429] on img at bounding box center [600, 426] width 10 height 10
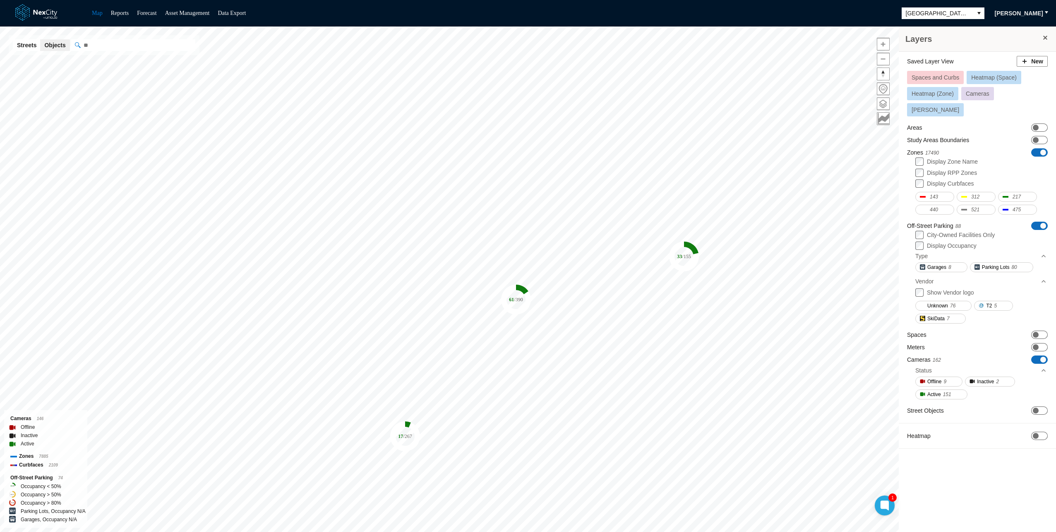
click at [995, 496] on div "Layers Saved Layer View New Spaces and Curbs Heatmap (Space) Heatmap (Zone) Cam…" at bounding box center [977, 281] width 157 height 511
click at [951, 460] on div "Layers Saved Layer View New Spaces and Curbs Heatmap (Space) Heatmap (Zone) Cam…" at bounding box center [977, 281] width 157 height 511
click at [972, 508] on div "Layers Saved Layer View New Spaces and Curbs Heatmap (Space) Heatmap (Zone) Cam…" at bounding box center [977, 281] width 157 height 511
click at [1012, 489] on div "Layers Saved Layer View New Spaces and Curbs Heatmap (Space) Heatmap (Zone) Cam…" at bounding box center [977, 281] width 157 height 511
click at [972, 473] on div "Layers Saved Layer View New Spaces and Curbs Heatmap (Space) Heatmap (Zone) Cam…" at bounding box center [977, 281] width 157 height 511
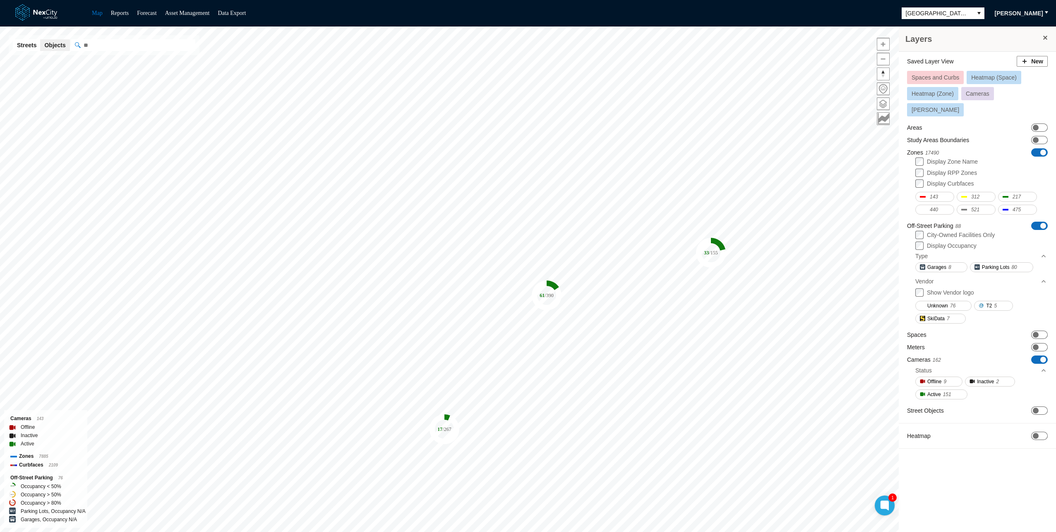
drag, startPoint x: 999, startPoint y: 483, endPoint x: 1056, endPoint y: 479, distance: 57.3
click at [999, 483] on div "Layers Saved Layer View New Spaces and Curbs Heatmap (Space) Heatmap (Zone) Cam…" at bounding box center [977, 281] width 157 height 511
click at [984, 479] on div "Layers Saved Layer View New Spaces and Curbs Heatmap (Space) Heatmap (Zone) Cam…" at bounding box center [977, 281] width 157 height 511
click at [1043, 37] on span at bounding box center [1045, 37] width 7 height 7
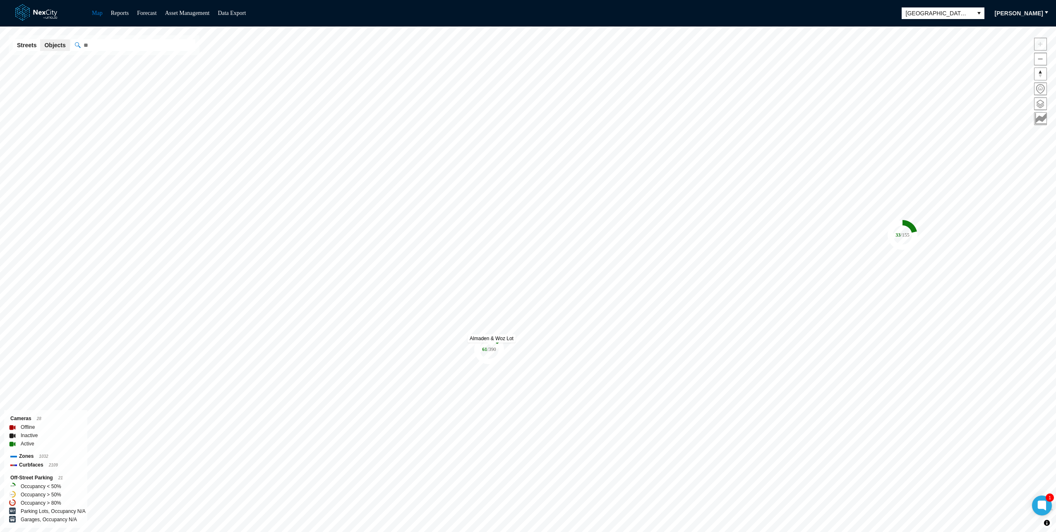
click at [491, 344] on icon "61 / 390" at bounding box center [489, 349] width 30 height 30
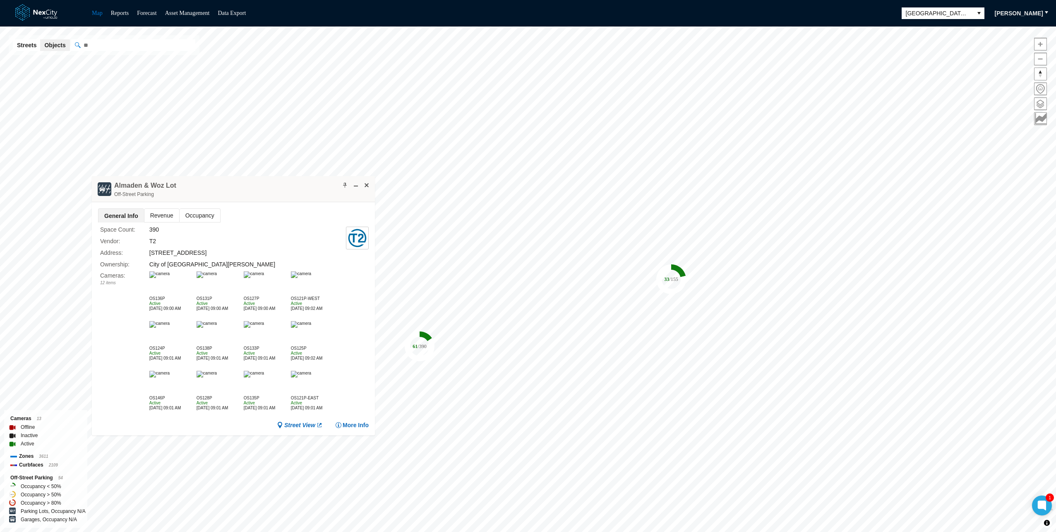
drag, startPoint x: 515, startPoint y: 225, endPoint x: 182, endPoint y: 186, distance: 335.5
click at [182, 186] on div "Almaden & Woz Lot Off-Street Parking" at bounding box center [233, 189] width 283 height 26
